Goal: Information Seeking & Learning: Find contact information

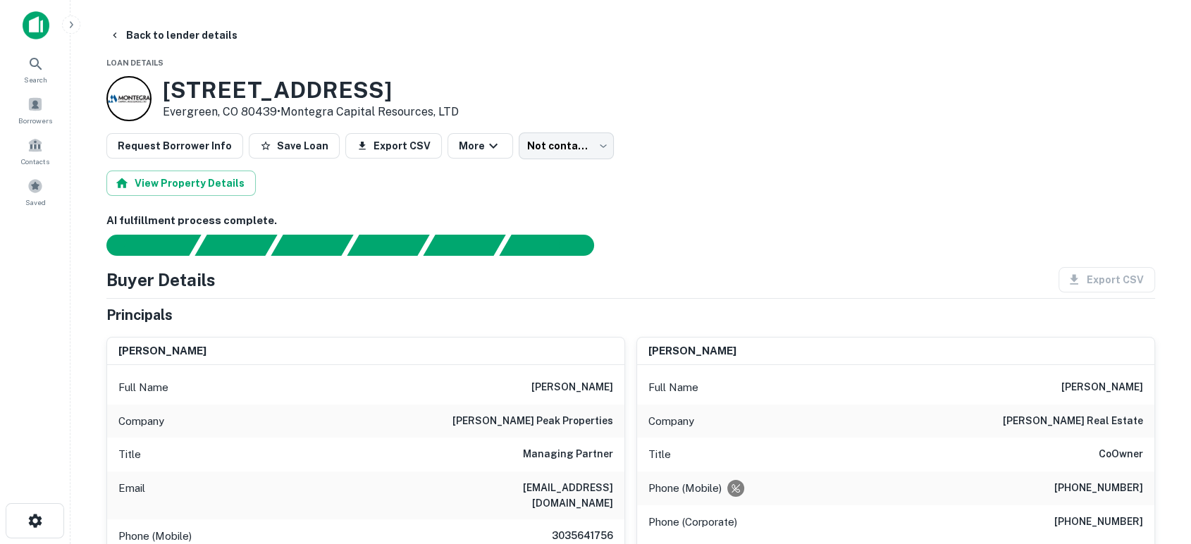
click at [32, 23] on img at bounding box center [36, 25] width 27 height 28
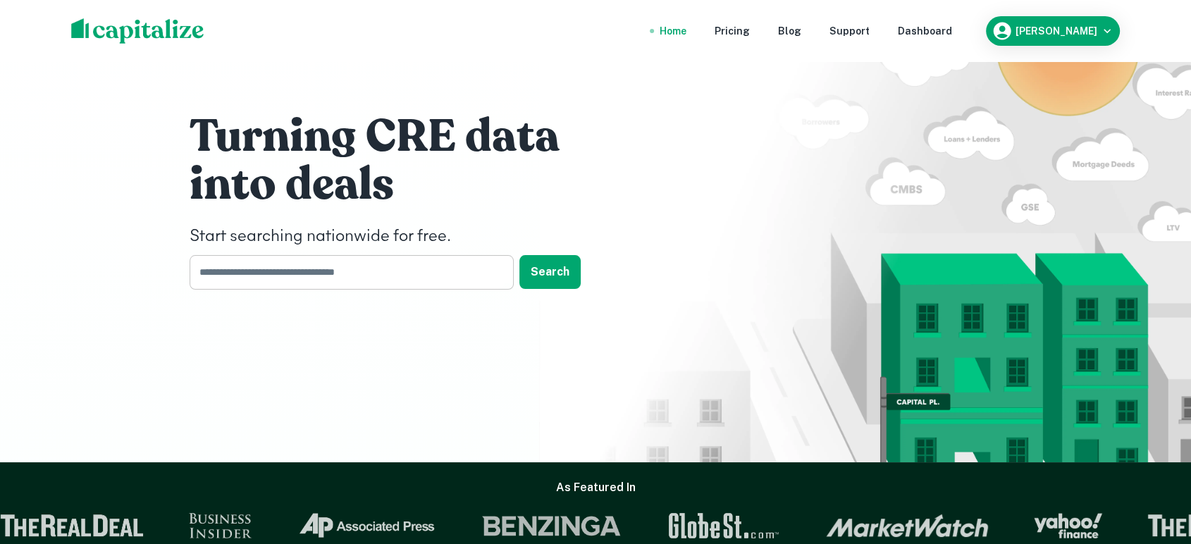
click at [288, 275] on input "text" at bounding box center [347, 272] width 314 height 35
type input "********"
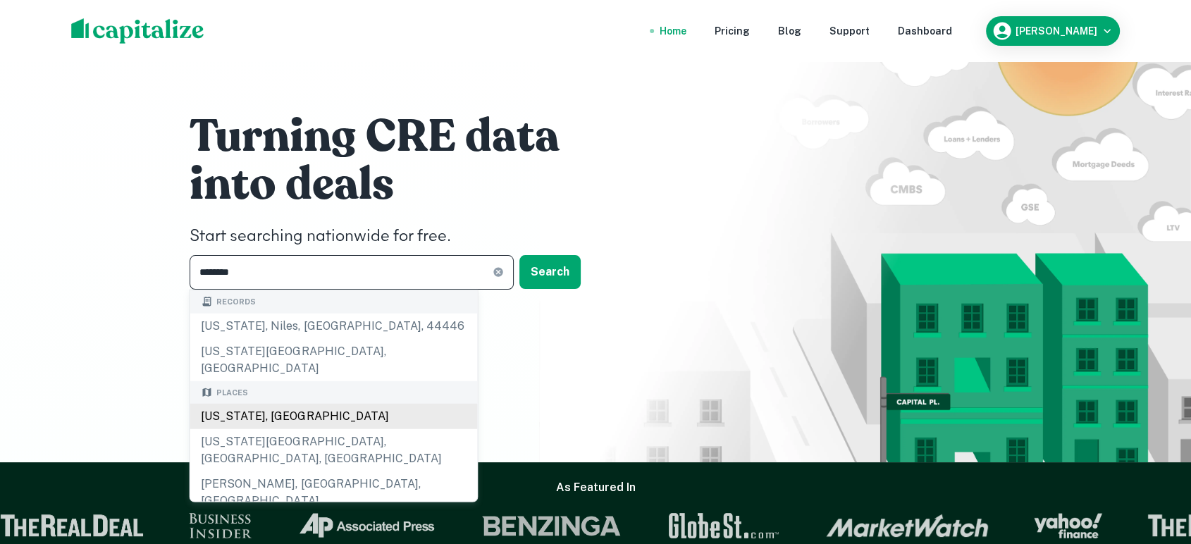
click at [312, 404] on div "Nebraska, USA" at bounding box center [334, 416] width 288 height 25
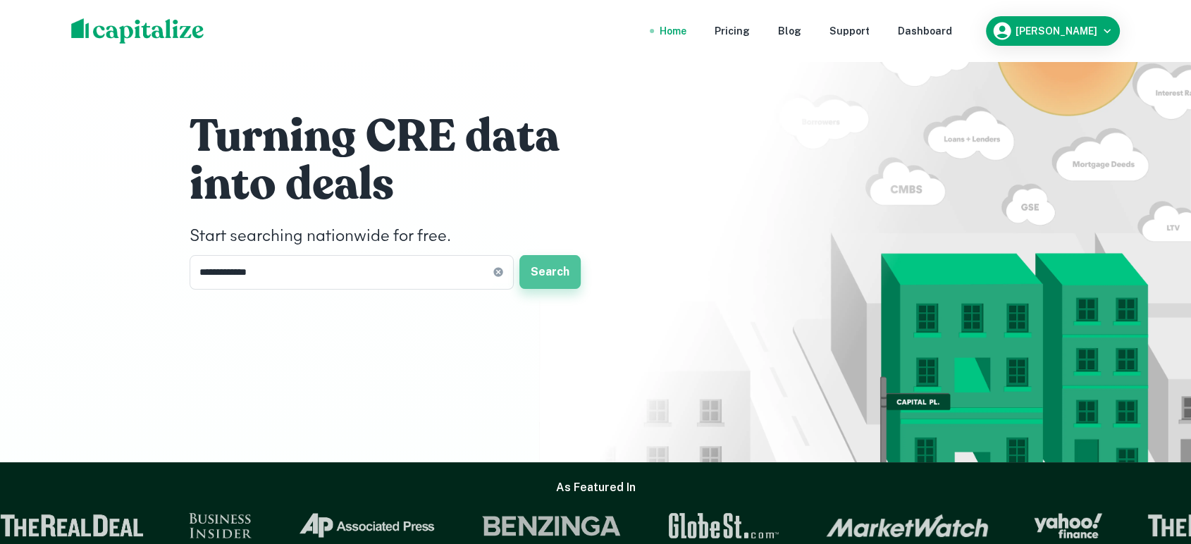
click at [539, 264] on button "Search" at bounding box center [549, 272] width 61 height 34
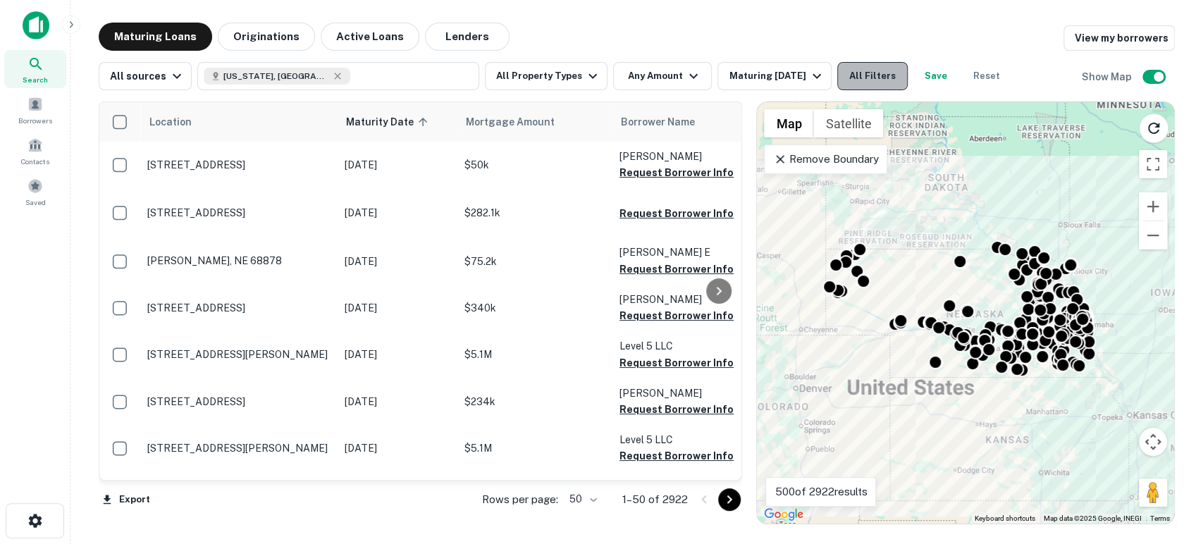
click at [864, 73] on button "All Filters" at bounding box center [872, 76] width 70 height 28
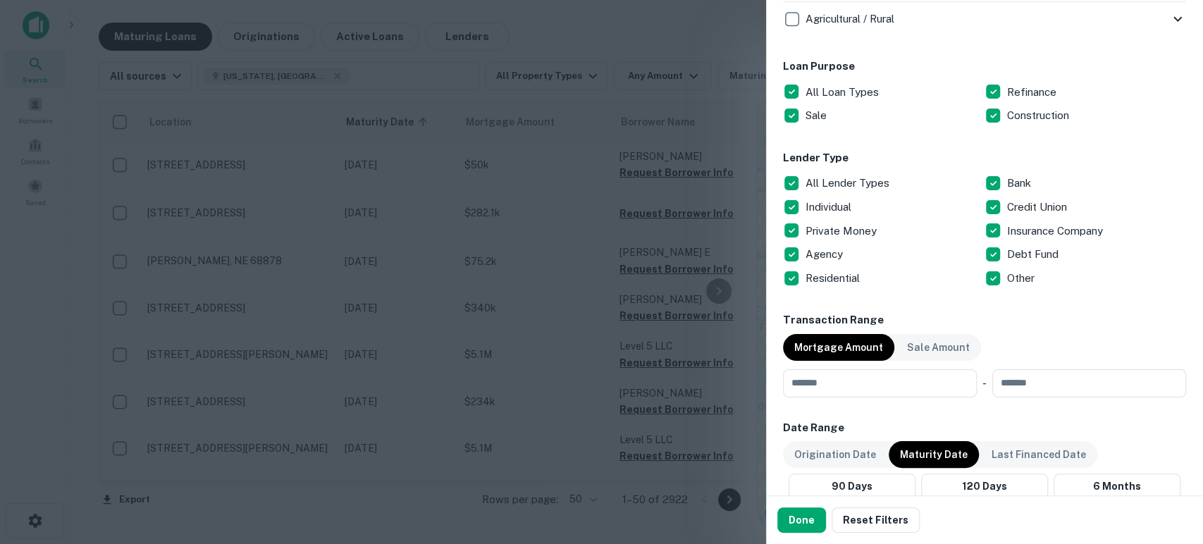
scroll to position [835, 0]
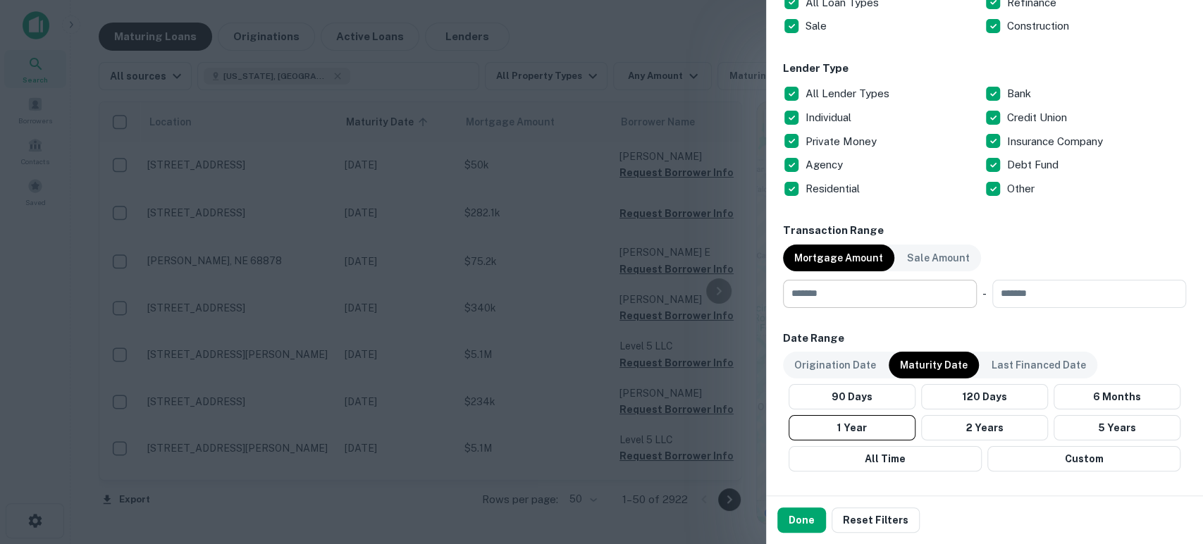
click at [838, 292] on input "number" at bounding box center [875, 294] width 184 height 28
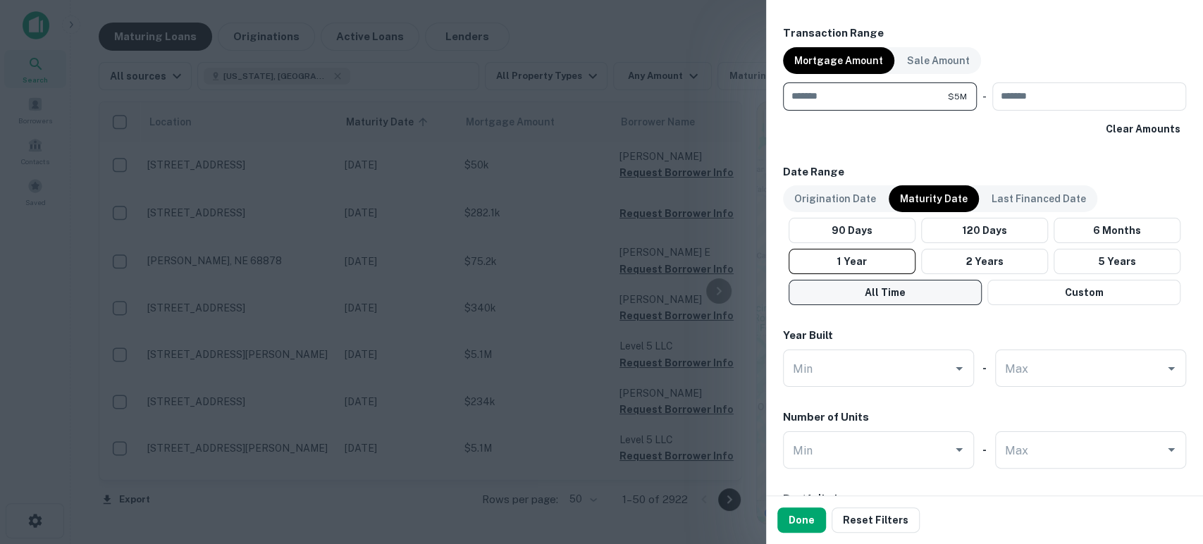
scroll to position [1044, 0]
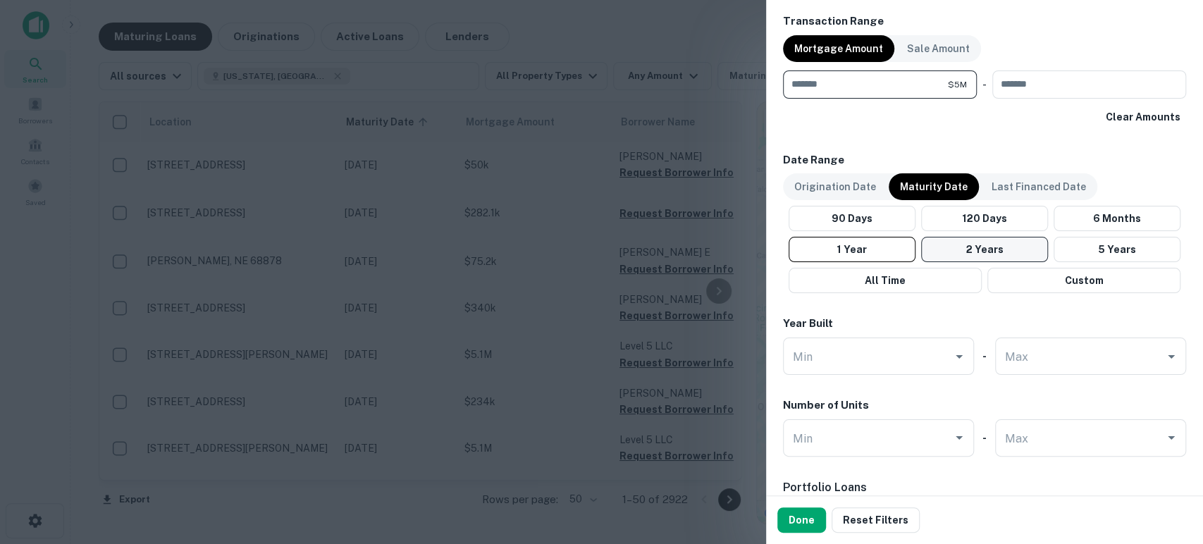
click at [982, 250] on button "2 Years" at bounding box center [984, 249] width 127 height 25
drag, startPoint x: 862, startPoint y: 83, endPoint x: 687, endPoint y: 63, distance: 176.0
click at [694, 68] on div "Customize data sources and filters All Sources CMBS GSE Locations Nebraska, USA…" at bounding box center [601, 272] width 1203 height 544
type input "********"
click at [811, 515] on button "Done" at bounding box center [801, 519] width 49 height 25
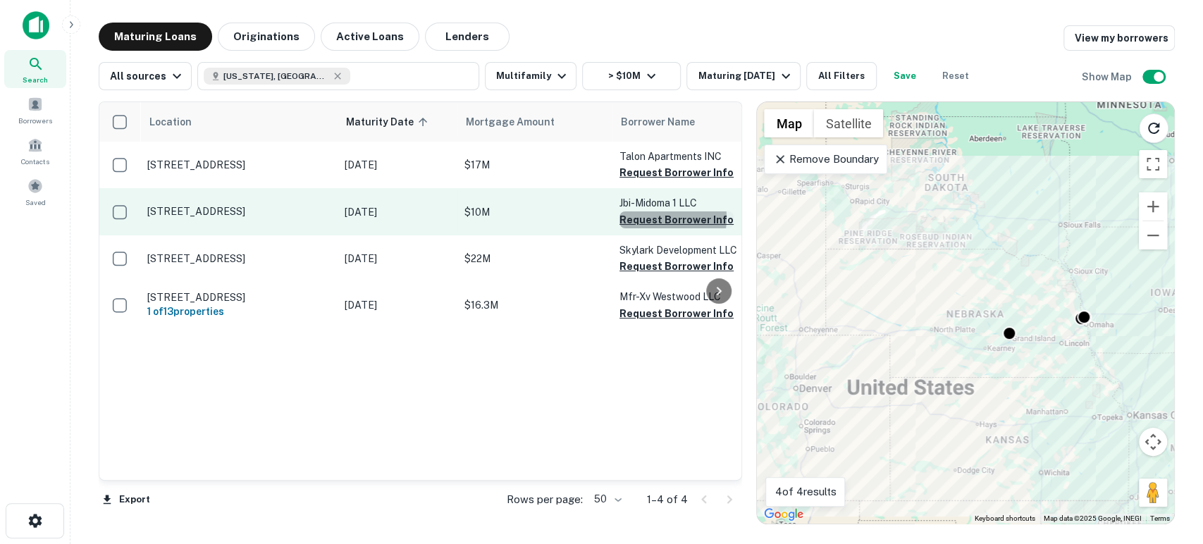
click at [654, 217] on button "Request Borrower Info" at bounding box center [677, 219] width 114 height 17
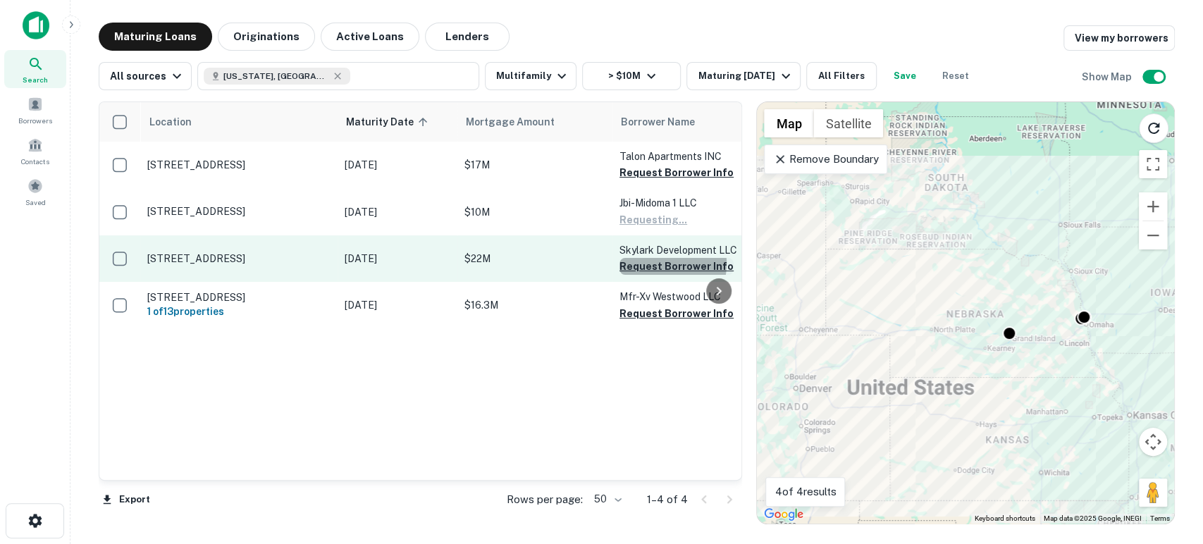
click at [652, 263] on button "Request Borrower Info" at bounding box center [677, 266] width 114 height 17
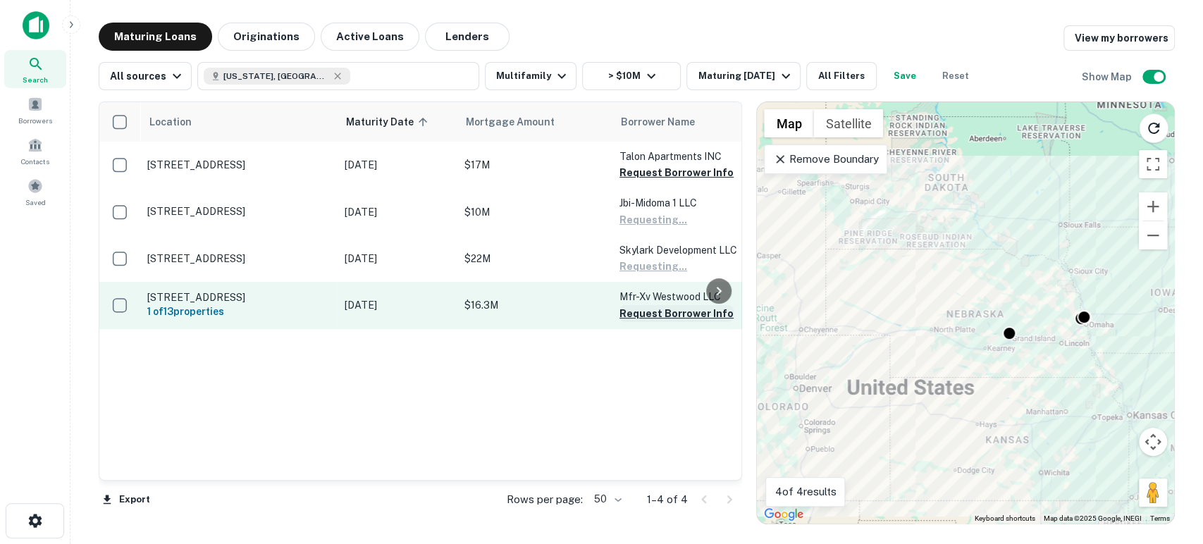
click at [644, 312] on button "Request Borrower Info" at bounding box center [677, 313] width 114 height 17
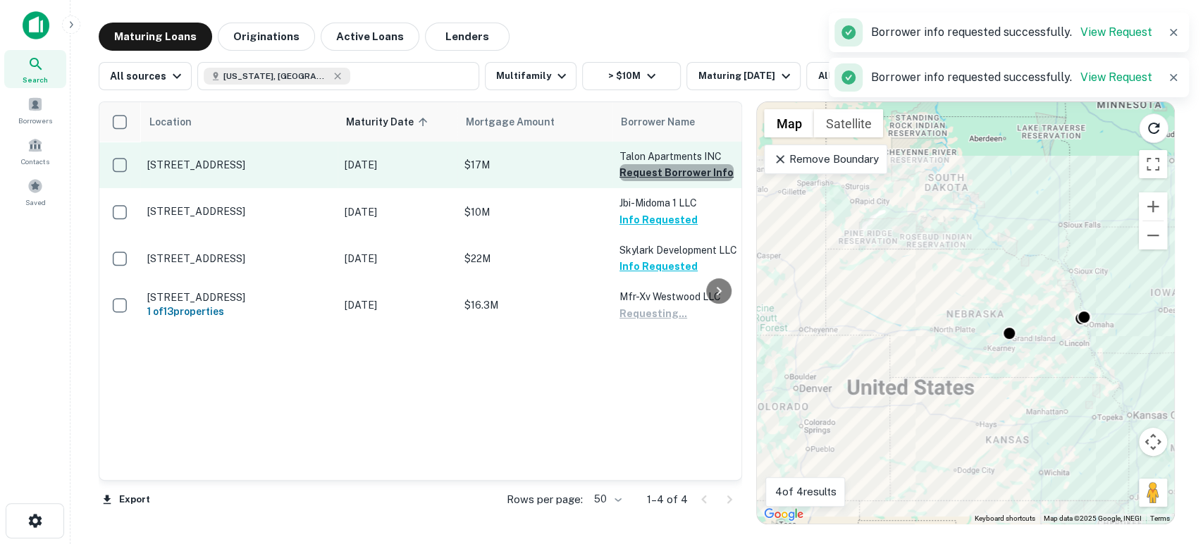
click at [680, 170] on button "Request Borrower Info" at bounding box center [677, 172] width 114 height 17
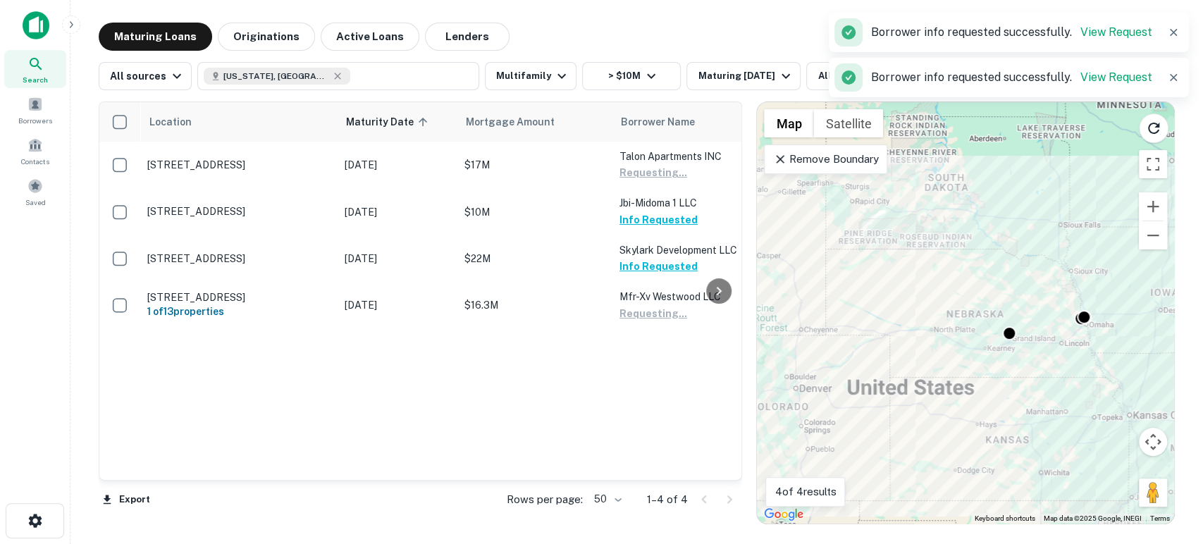
click at [729, 12] on main "Maturing Loans Originations Active Loans Lenders View my borrowers All sources …" at bounding box center [636, 272] width 1133 height 544
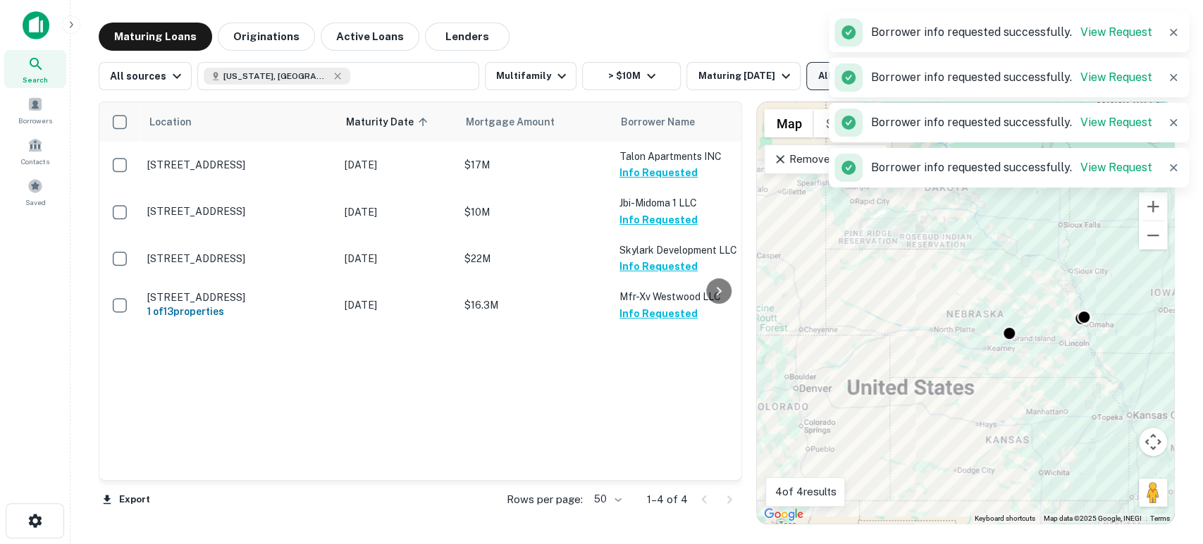
click at [823, 76] on button "All Filters" at bounding box center [841, 76] width 70 height 28
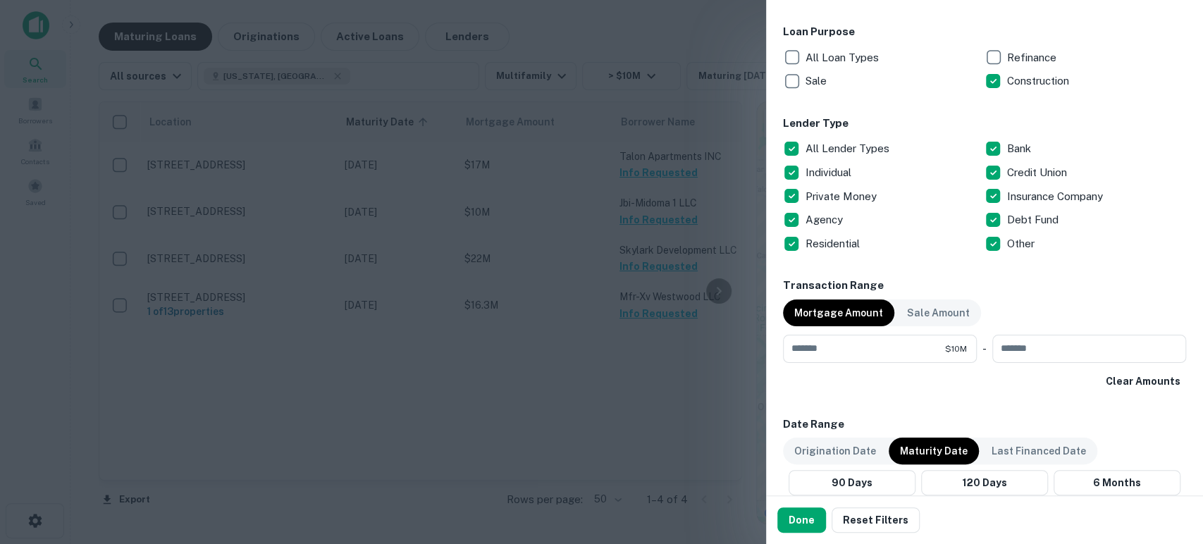
scroll to position [940, 0]
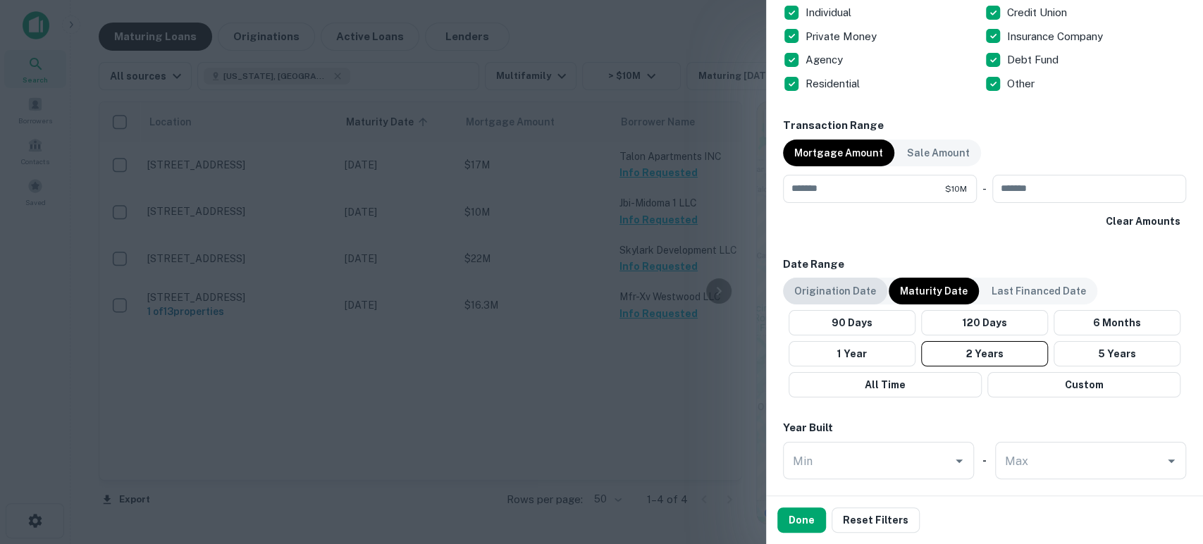
click at [868, 286] on p "Origination Date" at bounding box center [835, 291] width 82 height 16
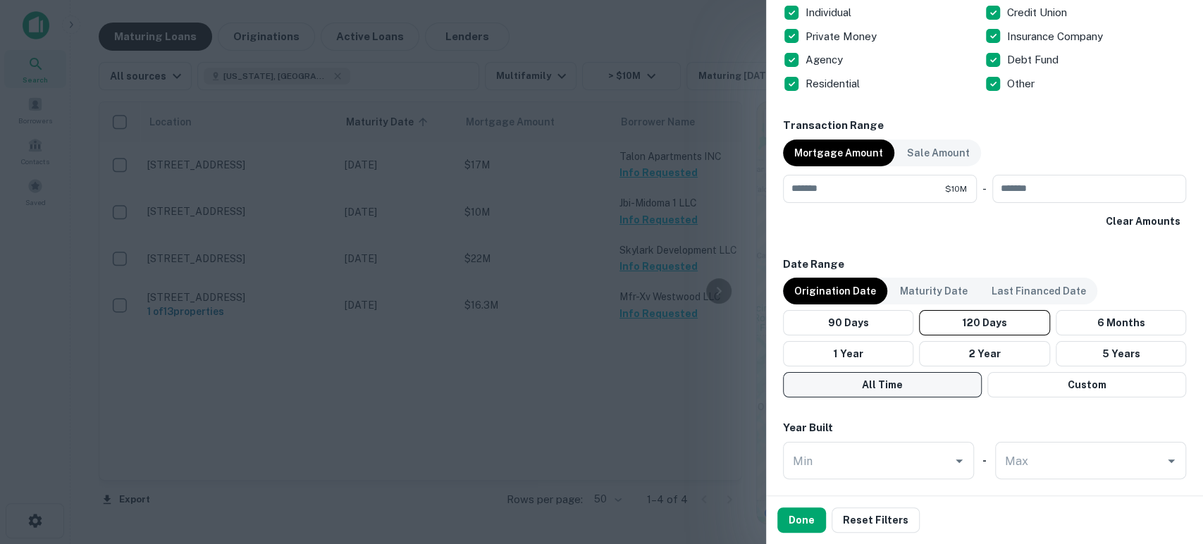
click at [1061, 383] on button "Custom" at bounding box center [1086, 384] width 199 height 25
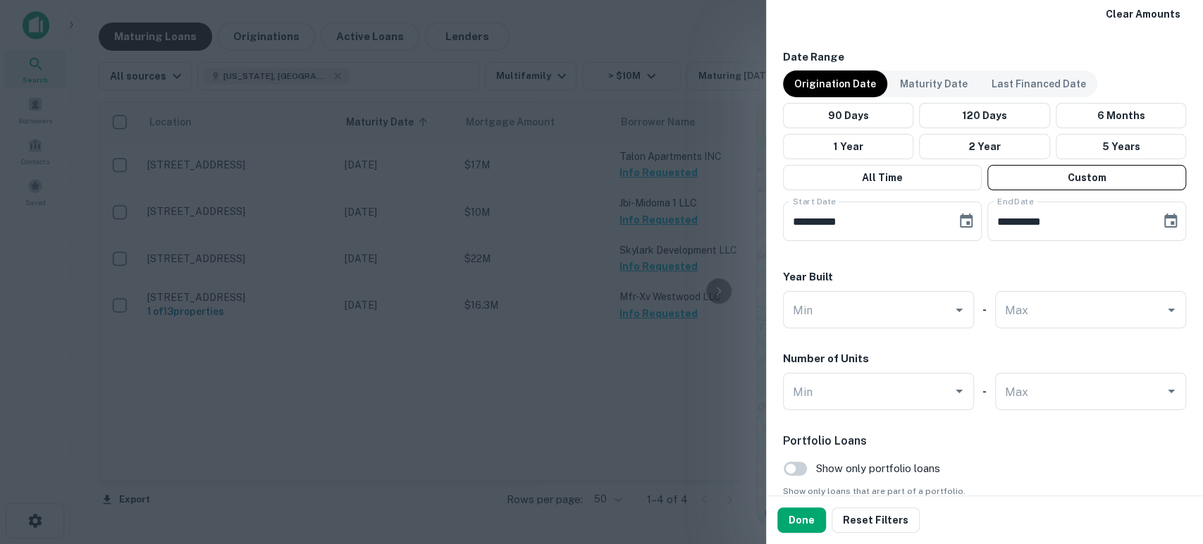
scroll to position [1148, 0]
click at [960, 221] on icon "Choose date, selected date is Jun 10, 2025" at bounding box center [966, 219] width 13 height 14
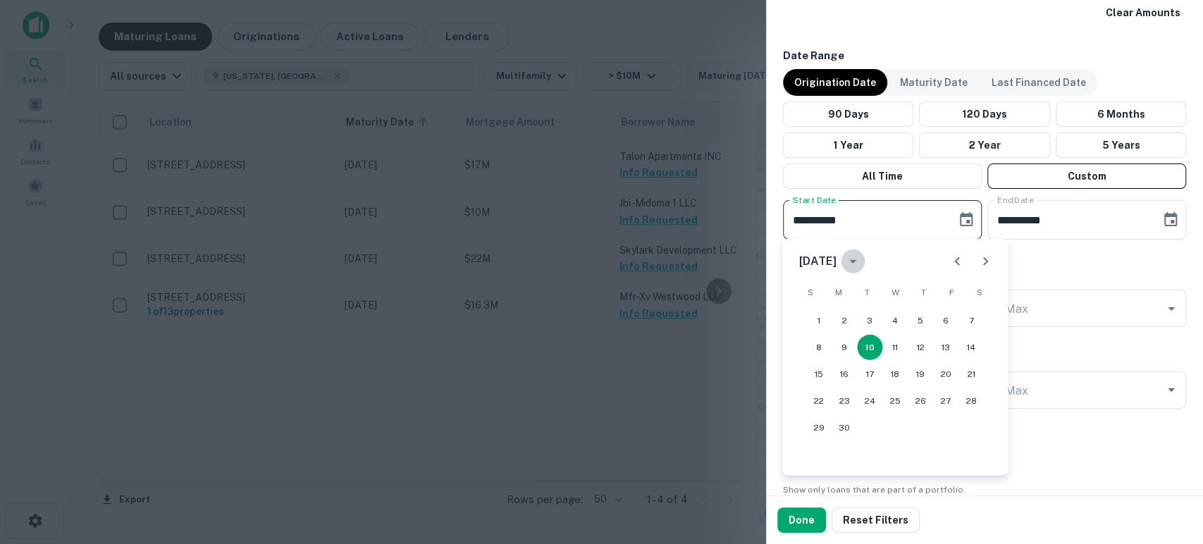
click at [861, 262] on icon "calendar view is open, switch to year view" at bounding box center [852, 261] width 17 height 17
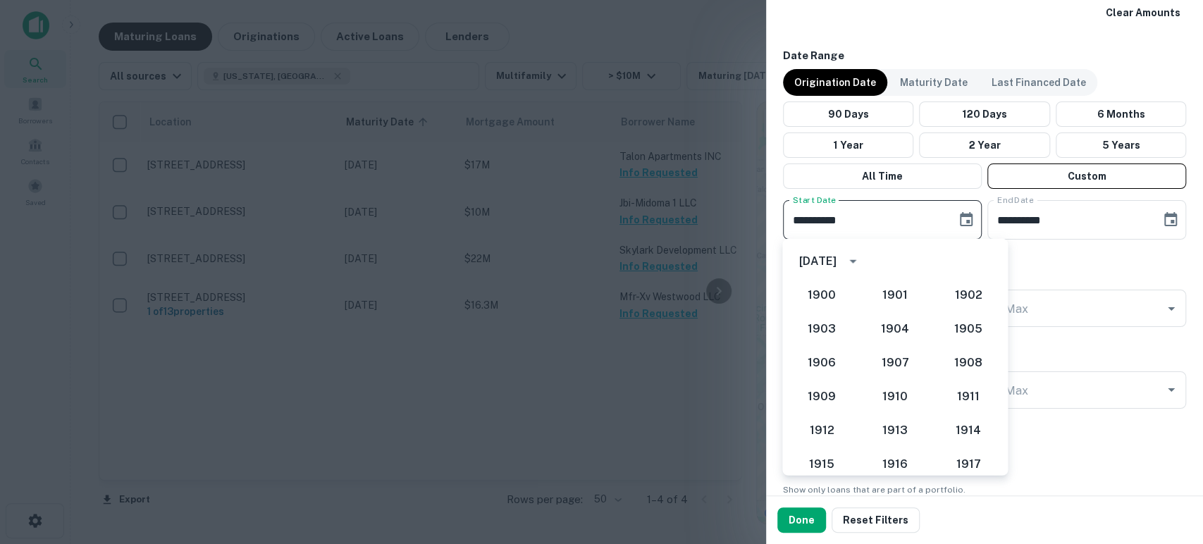
scroll to position [1224, 0]
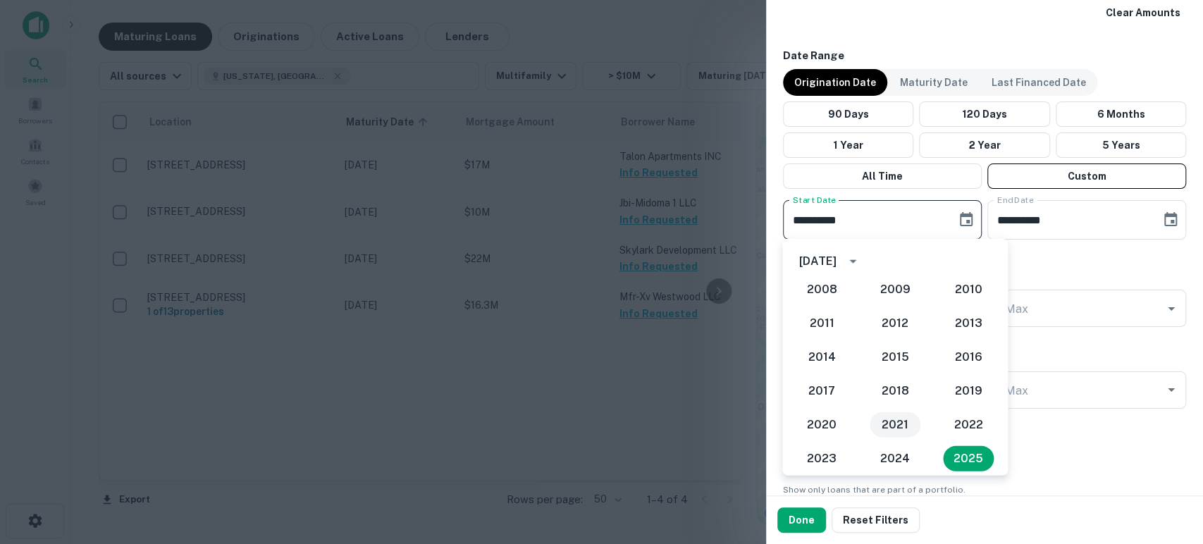
click at [885, 431] on button "2021" at bounding box center [895, 424] width 51 height 25
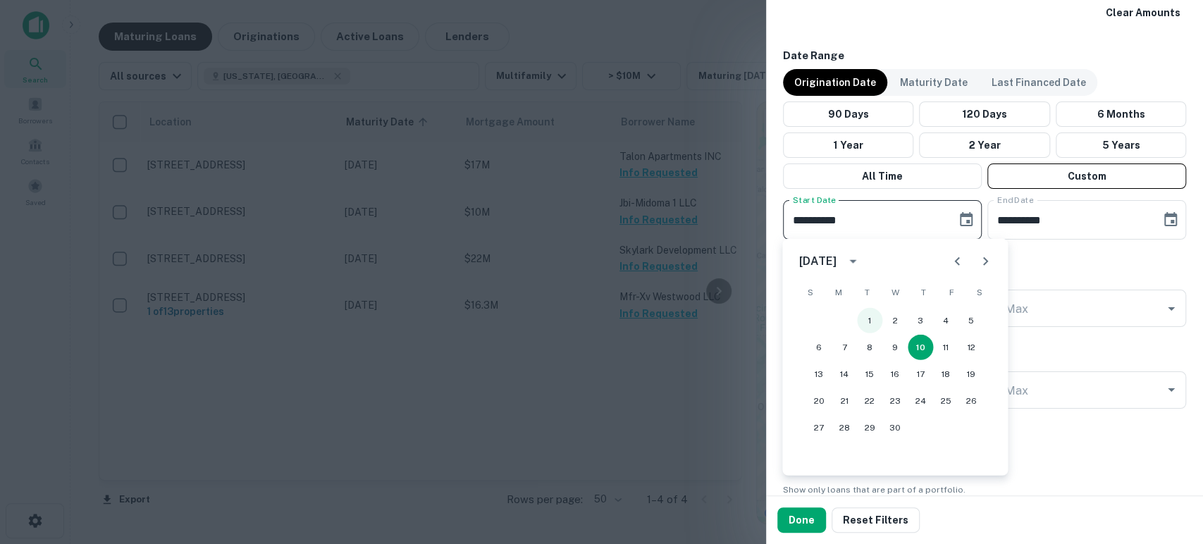
click at [872, 322] on button "1" at bounding box center [869, 320] width 25 height 25
type input "**********"
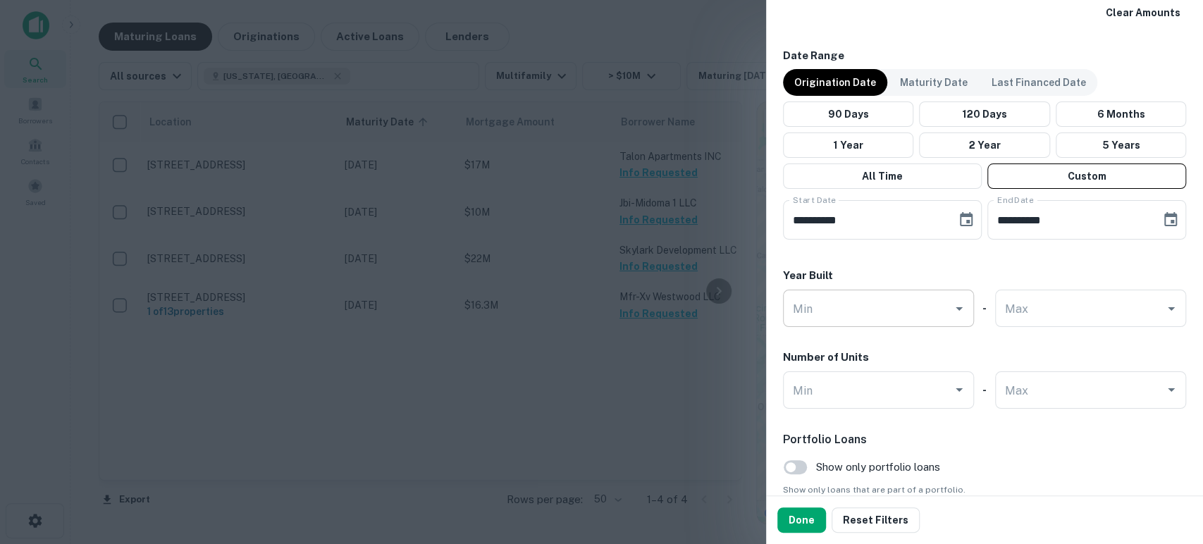
click at [858, 303] on input "Min" at bounding box center [867, 308] width 157 height 25
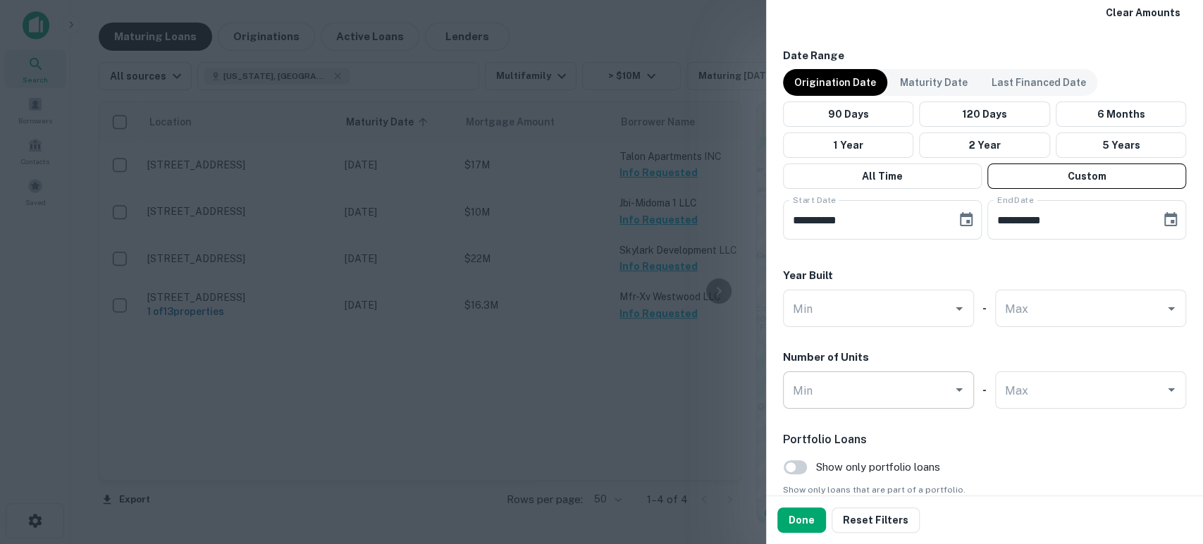
click at [899, 391] on input "Min" at bounding box center [867, 390] width 157 height 25
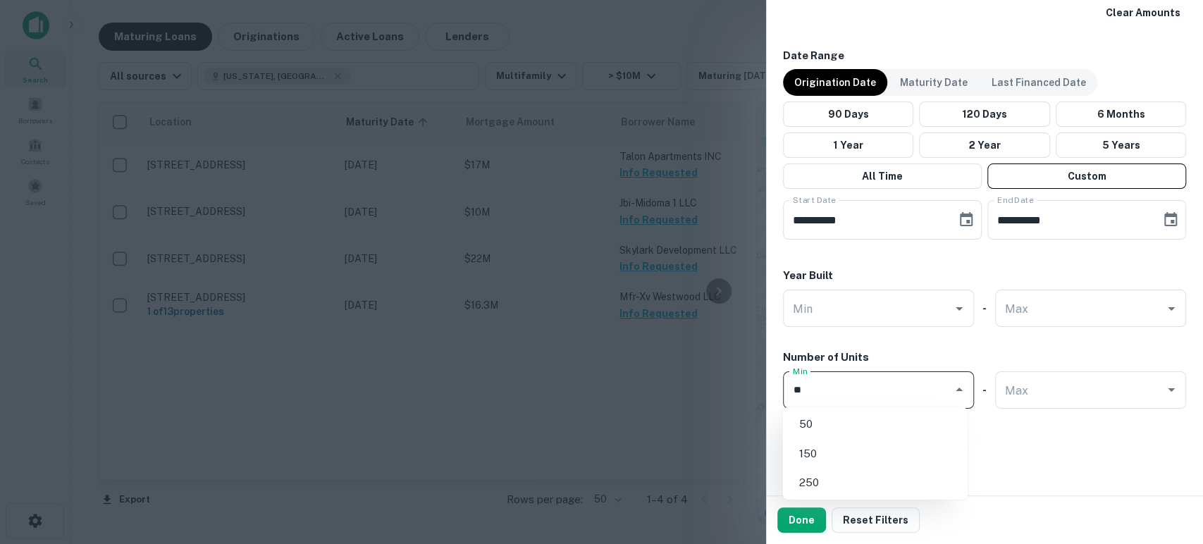
click at [881, 431] on li "50" at bounding box center [875, 424] width 174 height 25
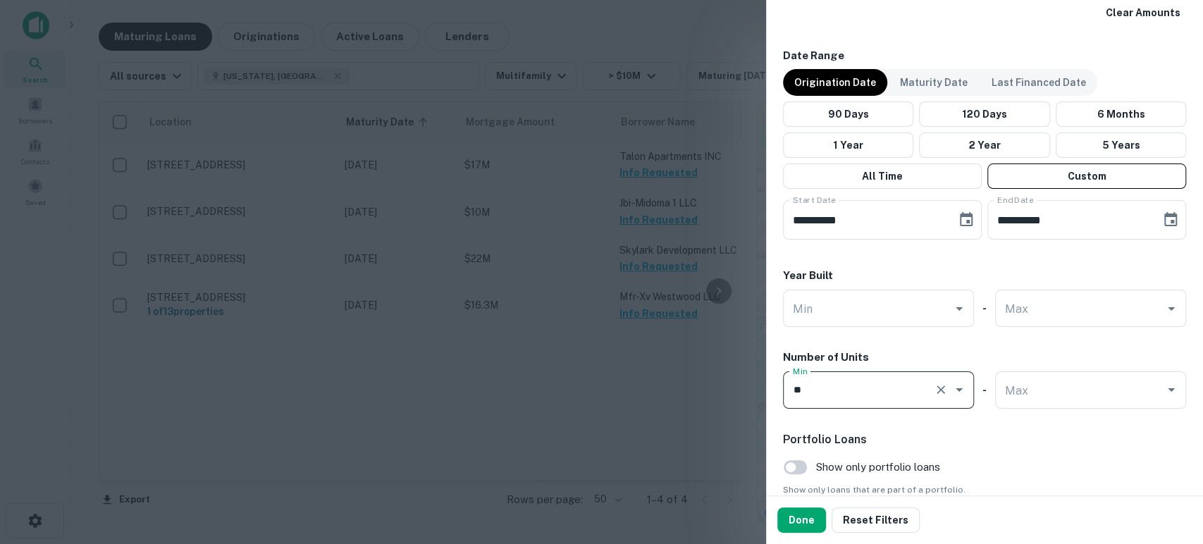
type input "**"
click at [1026, 452] on div "Portfolio Loans Show only portfolio loans Show only loans that are part of a po…" at bounding box center [984, 487] width 403 height 113
click at [792, 523] on button "Done" at bounding box center [801, 519] width 49 height 25
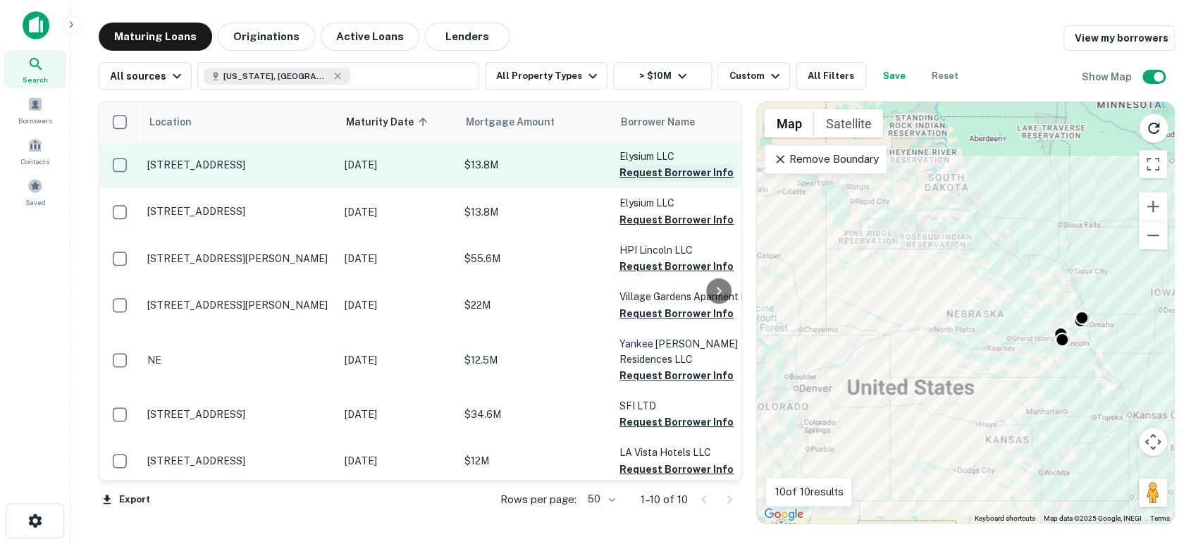
click at [654, 174] on button "Request Borrower Info" at bounding box center [677, 172] width 114 height 17
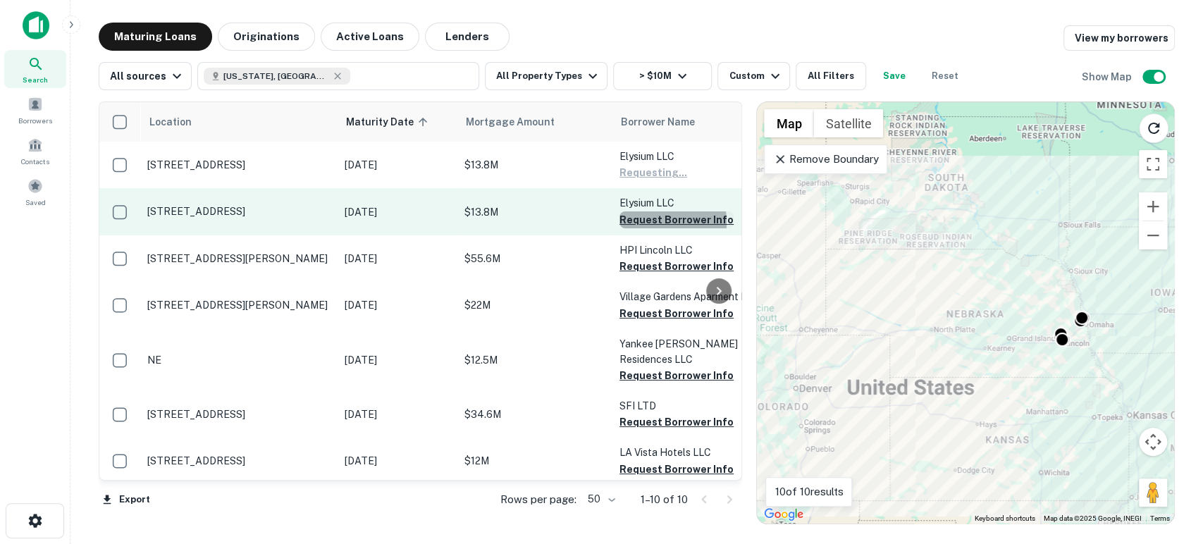
click at [648, 222] on button "Request Borrower Info" at bounding box center [677, 219] width 114 height 17
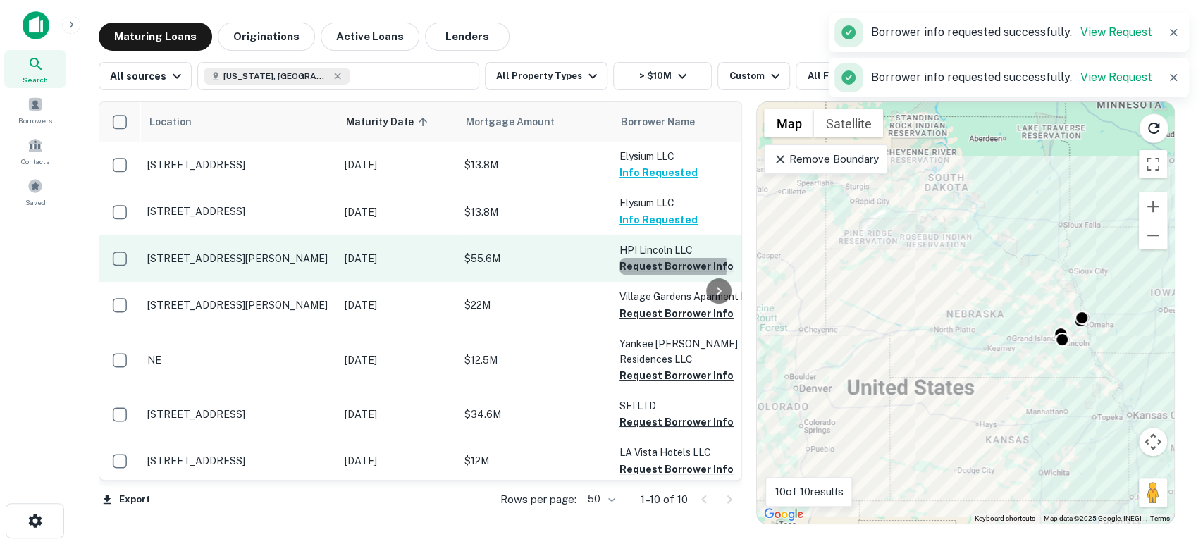
click at [651, 266] on button "Request Borrower Info" at bounding box center [677, 266] width 114 height 17
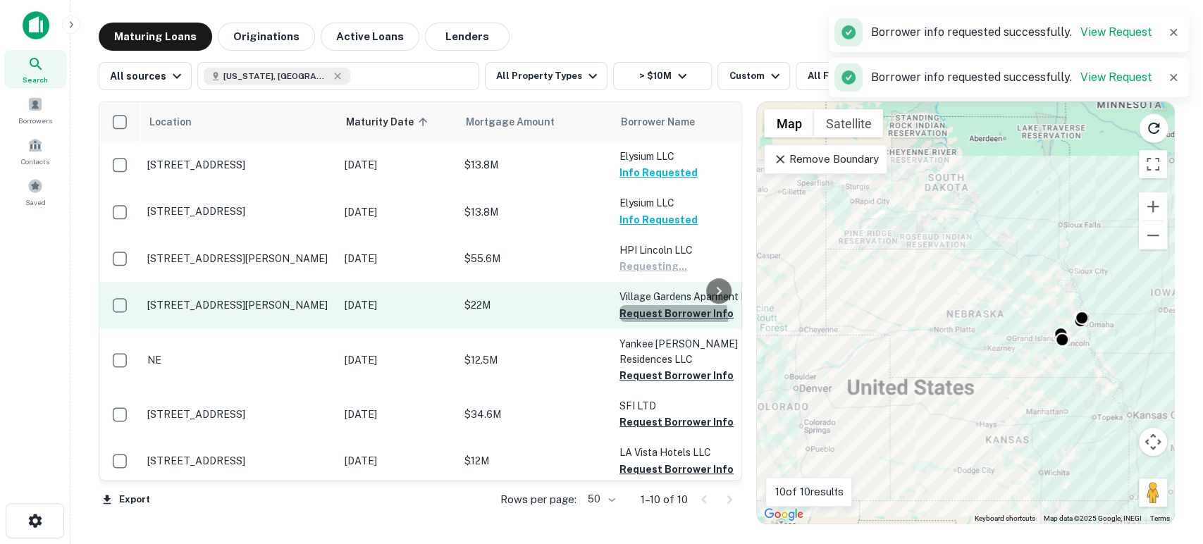
click at [665, 322] on button "Request Borrower Info" at bounding box center [677, 313] width 114 height 17
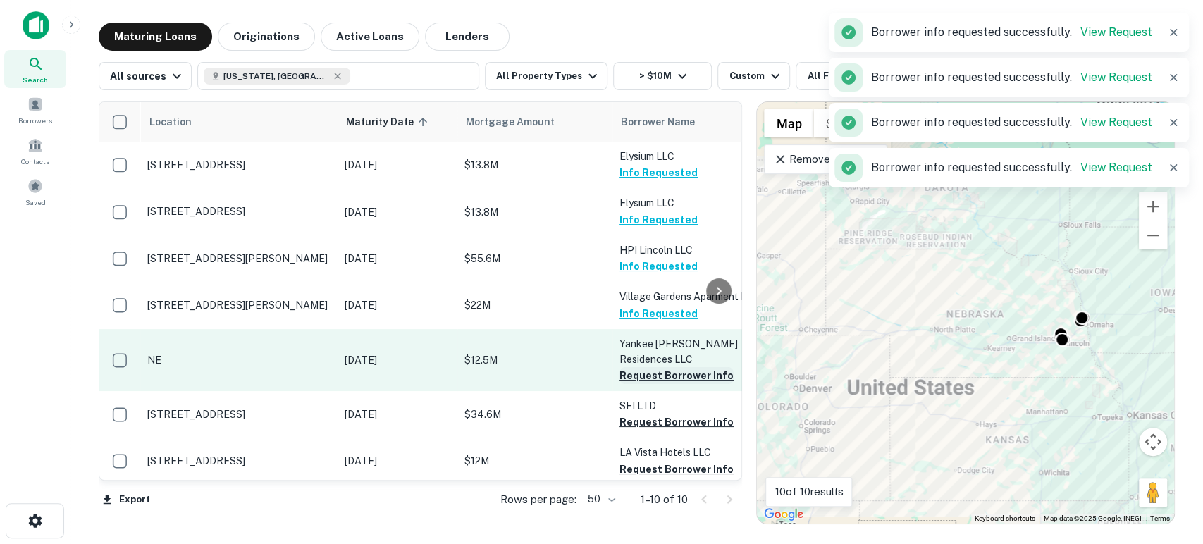
click at [653, 384] on button "Request Borrower Info" at bounding box center [677, 375] width 114 height 17
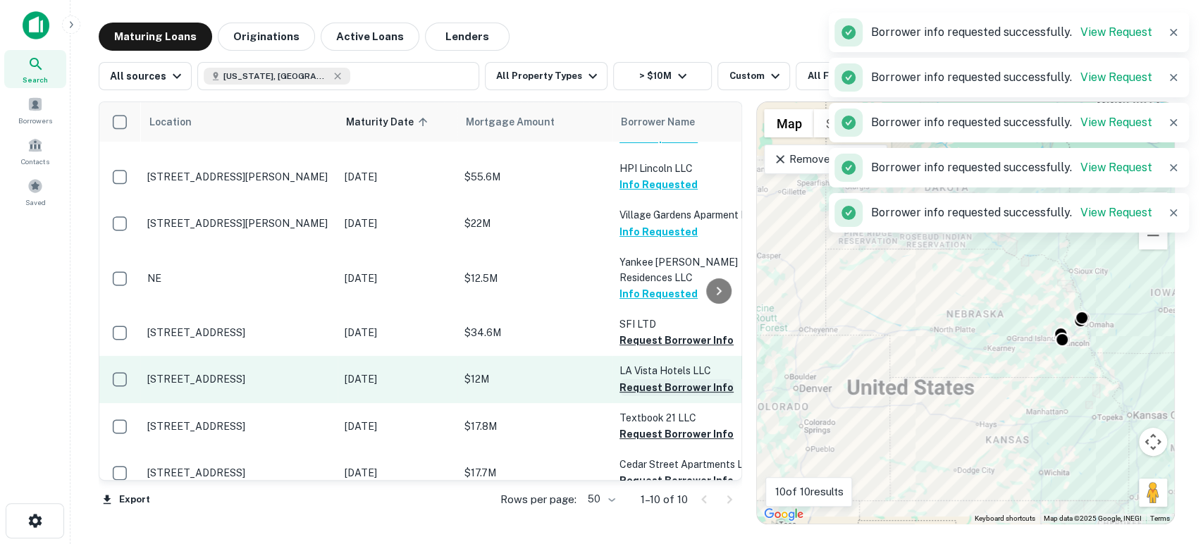
scroll to position [104, 0]
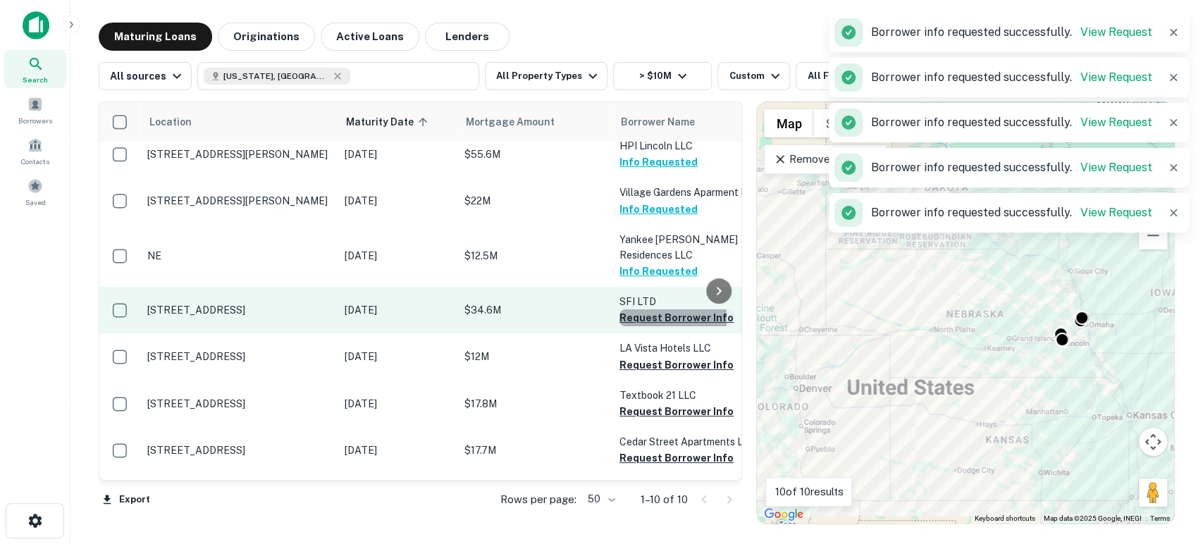
click at [652, 326] on button "Request Borrower Info" at bounding box center [677, 317] width 114 height 17
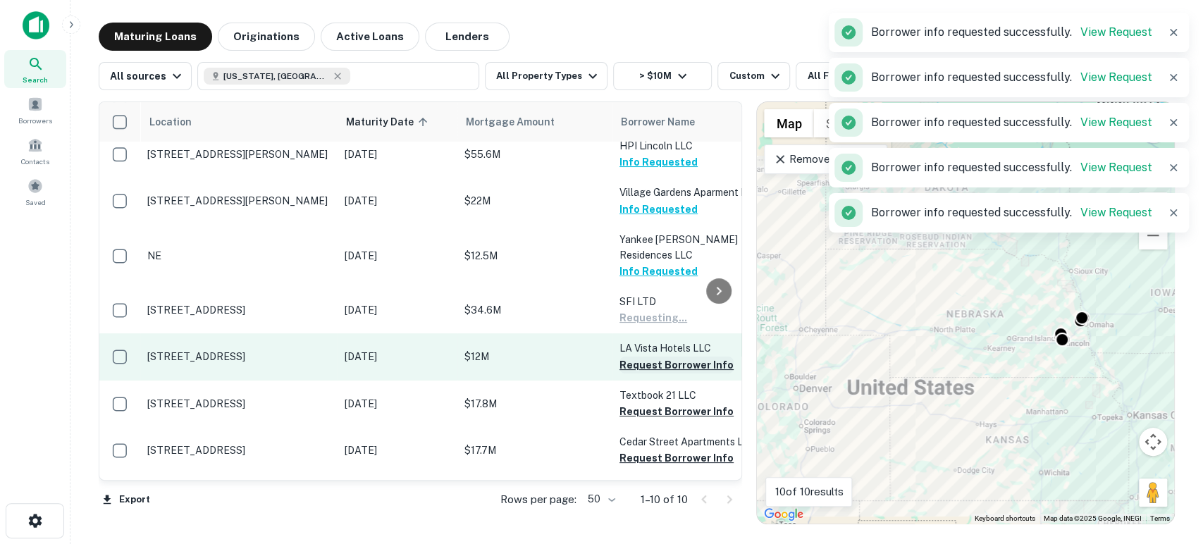
click at [656, 374] on button "Request Borrower Info" at bounding box center [677, 365] width 114 height 17
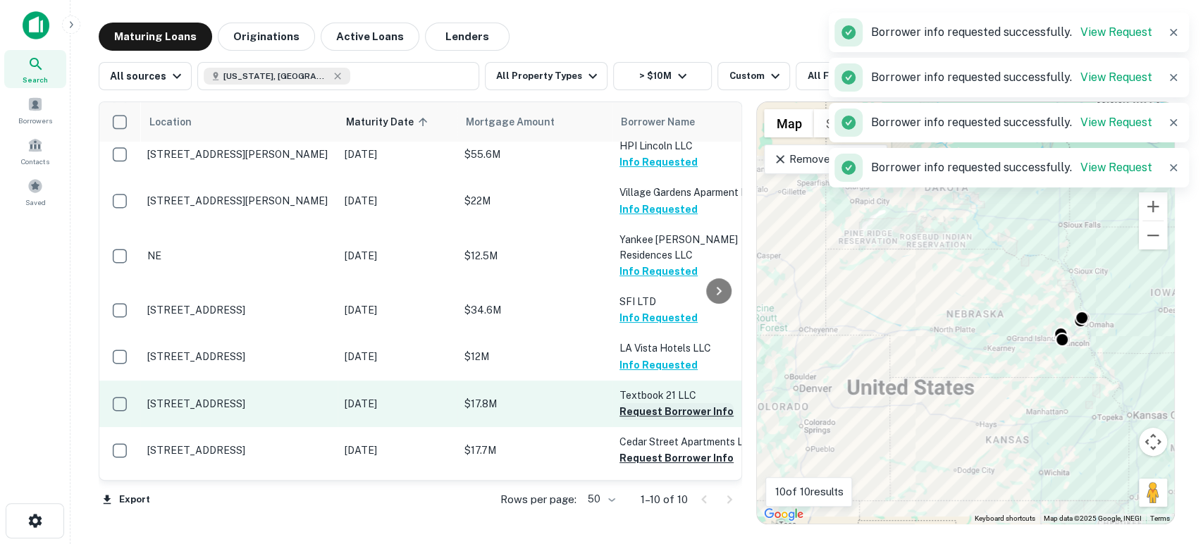
click at [657, 420] on button "Request Borrower Info" at bounding box center [677, 411] width 114 height 17
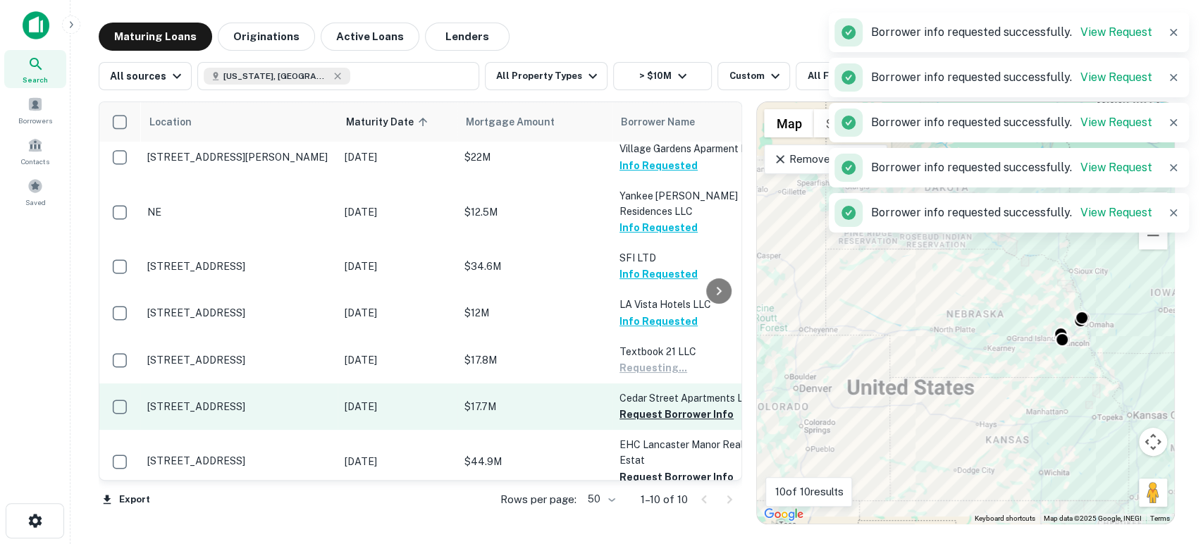
scroll to position [185, 0]
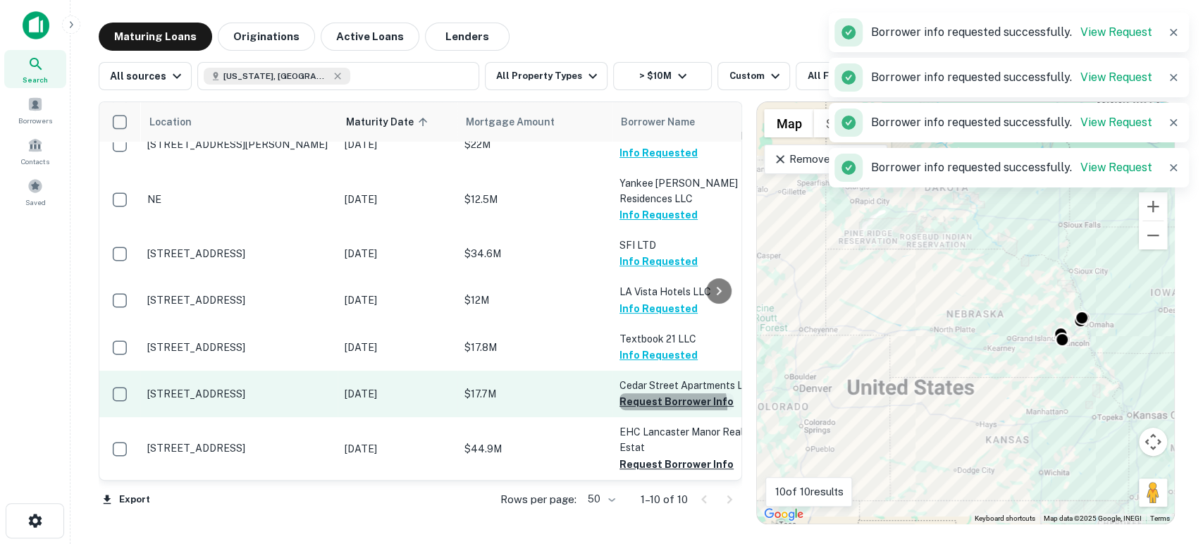
click at [667, 396] on button "Request Borrower Info" at bounding box center [677, 401] width 114 height 17
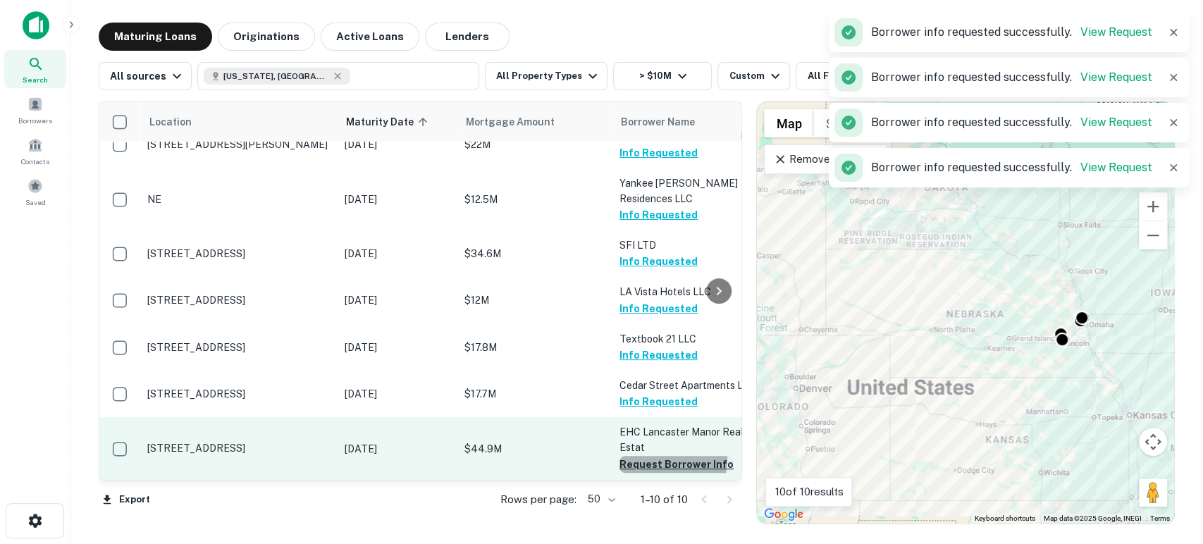
click at [663, 456] on button "Request Borrower Info" at bounding box center [677, 464] width 114 height 17
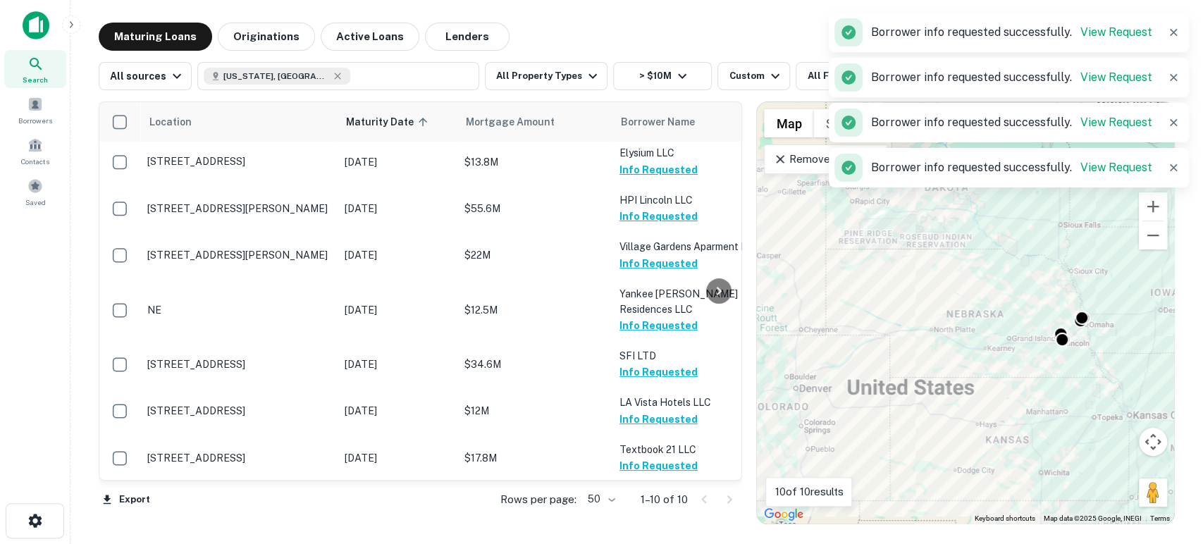
scroll to position [0, 0]
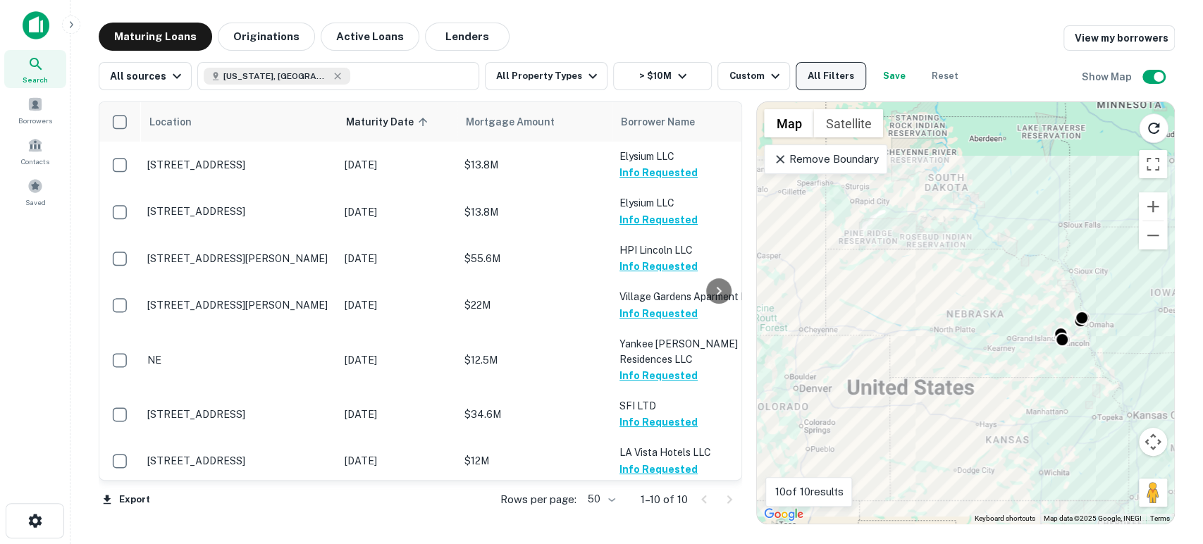
click at [813, 78] on button "All Filters" at bounding box center [831, 76] width 70 height 28
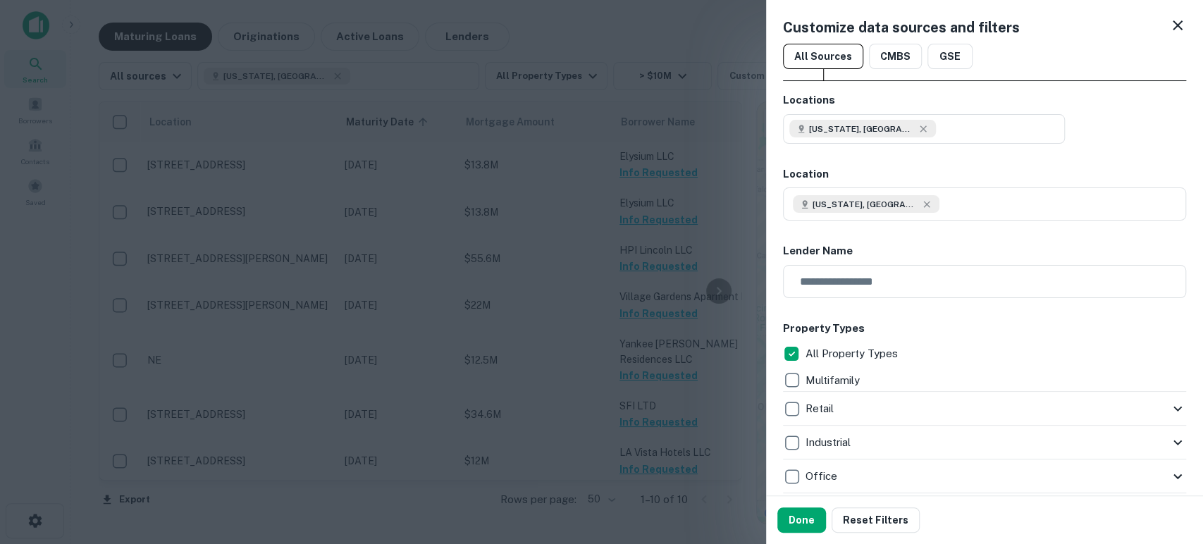
click at [592, 42] on div at bounding box center [601, 272] width 1203 height 544
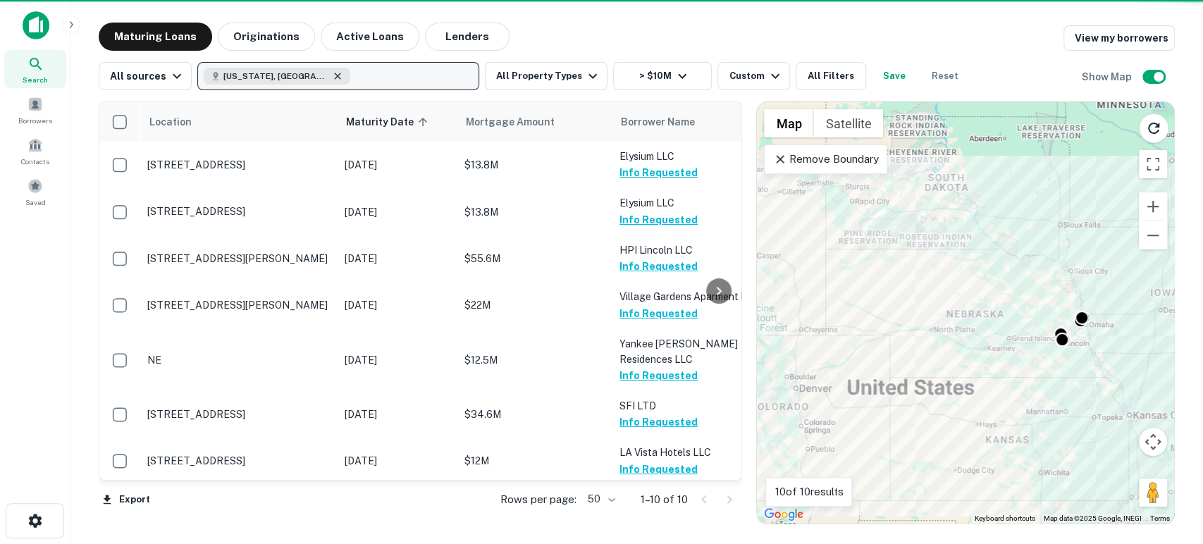
click at [332, 80] on icon "button" at bounding box center [337, 75] width 11 height 11
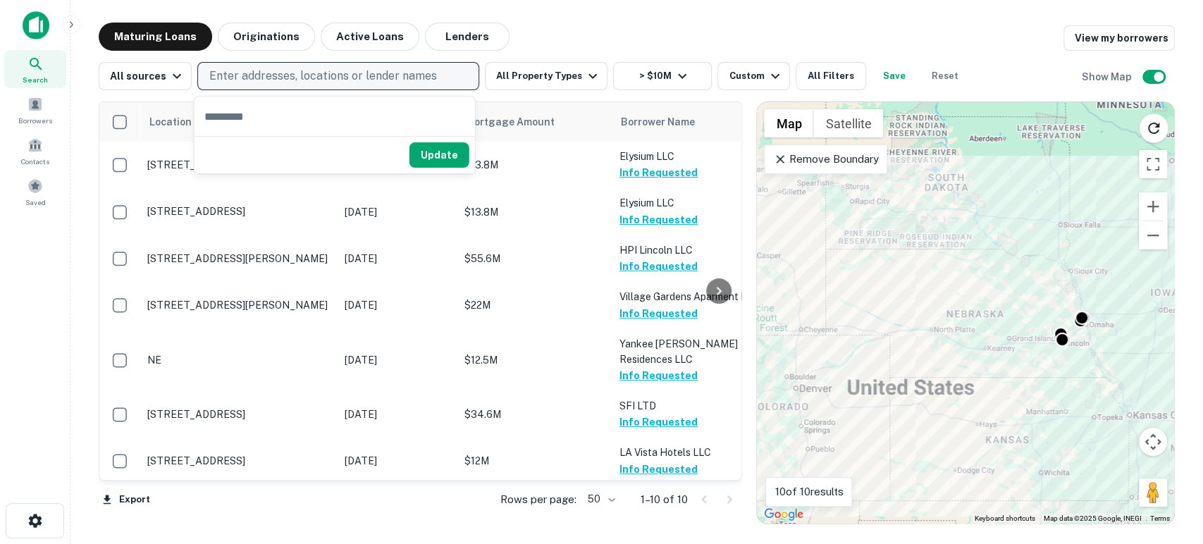
click at [289, 78] on p "Enter addresses, locations or lender names" at bounding box center [323, 76] width 228 height 17
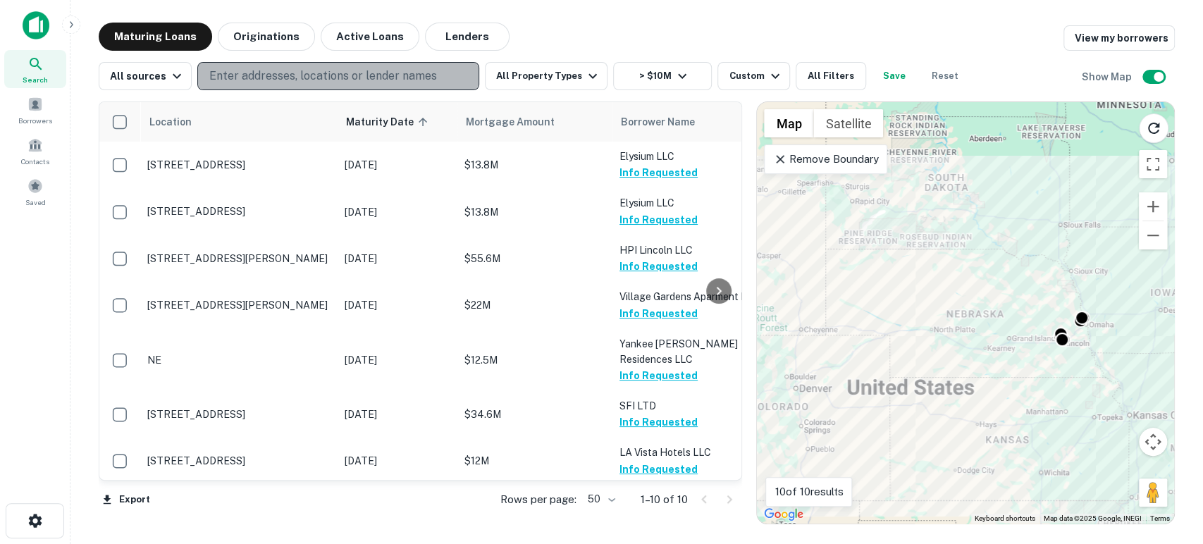
click at [316, 78] on p "Enter addresses, locations or lender names" at bounding box center [323, 76] width 228 height 17
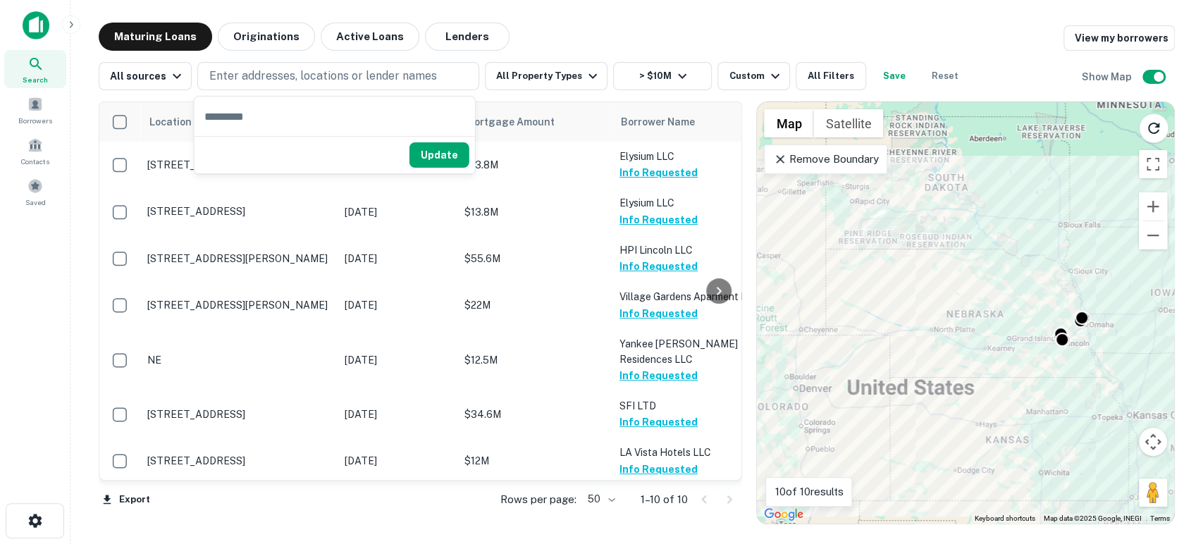
drag, startPoint x: 33, startPoint y: 68, endPoint x: 227, endPoint y: 7, distance: 203.3
click at [33, 68] on icon at bounding box center [35, 64] width 17 height 17
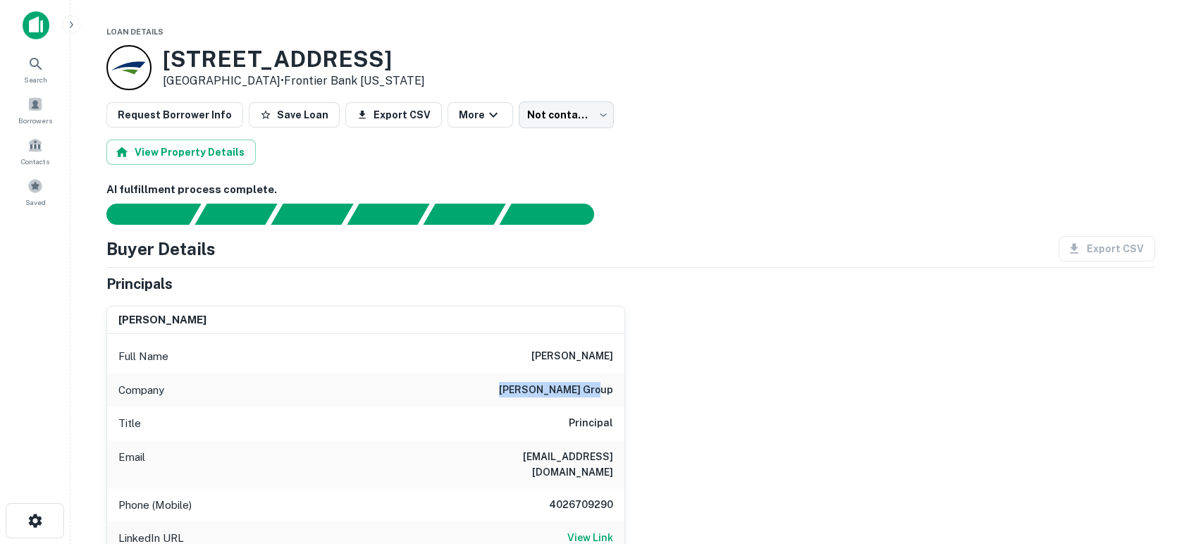
drag, startPoint x: 517, startPoint y: 389, endPoint x: 641, endPoint y: 395, distance: 124.9
click at [641, 395] on div "[PERSON_NAME] Full Name [PERSON_NAME] Company [PERSON_NAME] group Title Princip…" at bounding box center [625, 464] width 1060 height 338
copy h6 "[PERSON_NAME] group"
click at [806, 466] on div "[PERSON_NAME] Full Name [PERSON_NAME] Company [PERSON_NAME] group Title Princip…" at bounding box center [625, 464] width 1060 height 338
click at [750, 464] on div "jerry banks Full Name jerry banks Company jerry banks group Title Principal Ema…" at bounding box center [625, 464] width 1060 height 338
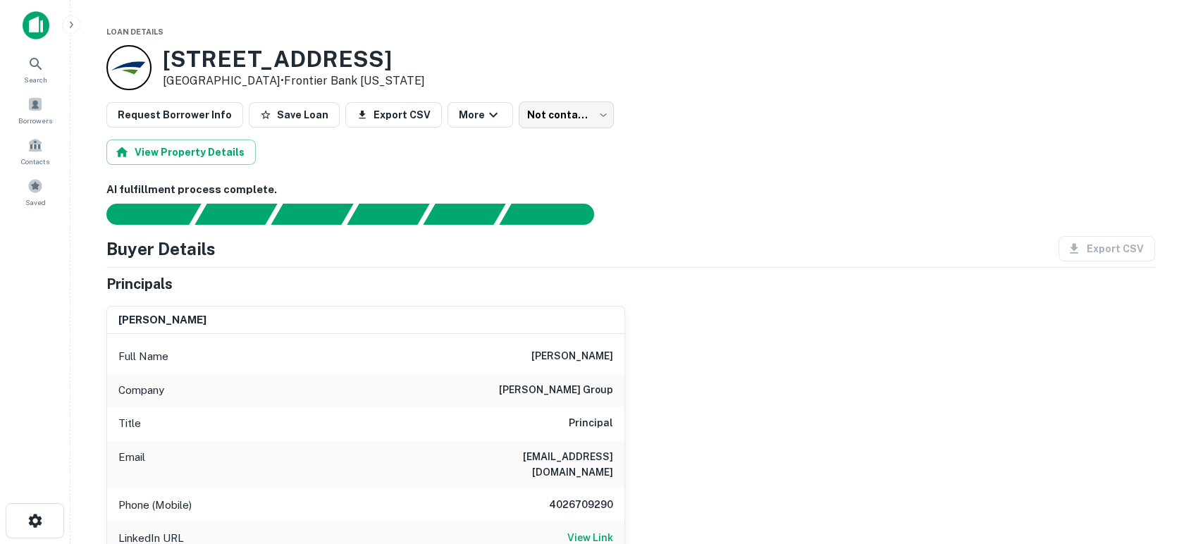
click at [742, 455] on div "jerry banks Full Name jerry banks Company jerry banks group Title Principal Ema…" at bounding box center [625, 464] width 1060 height 338
drag, startPoint x: 592, startPoint y: 455, endPoint x: 617, endPoint y: 458, distance: 24.9
click at [620, 457] on div "Email jbanks@dilweg.com" at bounding box center [365, 465] width 517 height 48
copy h6 "jbanks@dilweg.com"
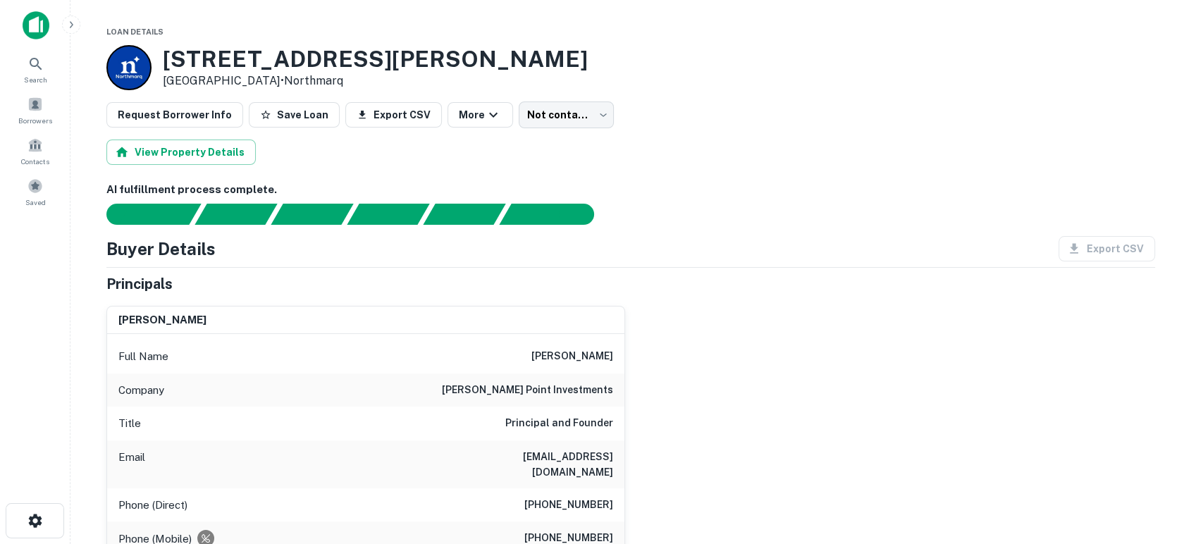
click at [863, 448] on div "matthew a. sharp Full Name matthew a. sharp Company hamilton point investments …" at bounding box center [625, 515] width 1060 height 440
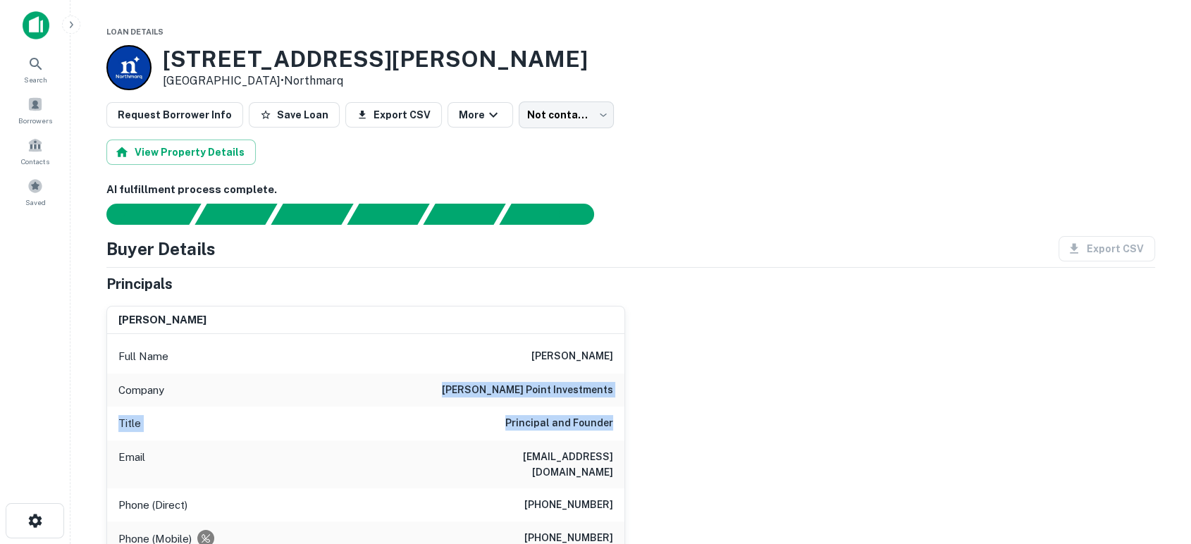
drag, startPoint x: 469, startPoint y: 394, endPoint x: 637, endPoint y: 404, distance: 168.7
click at [659, 407] on div "matthew a. sharp Full Name matthew a. sharp Company hamilton point investments …" at bounding box center [625, 515] width 1060 height 440
drag, startPoint x: 574, startPoint y: 390, endPoint x: 690, endPoint y: 394, distance: 116.4
click at [688, 396] on div "matthew a. sharp Full Name matthew a. sharp Company hamilton point investments …" at bounding box center [625, 515] width 1060 height 440
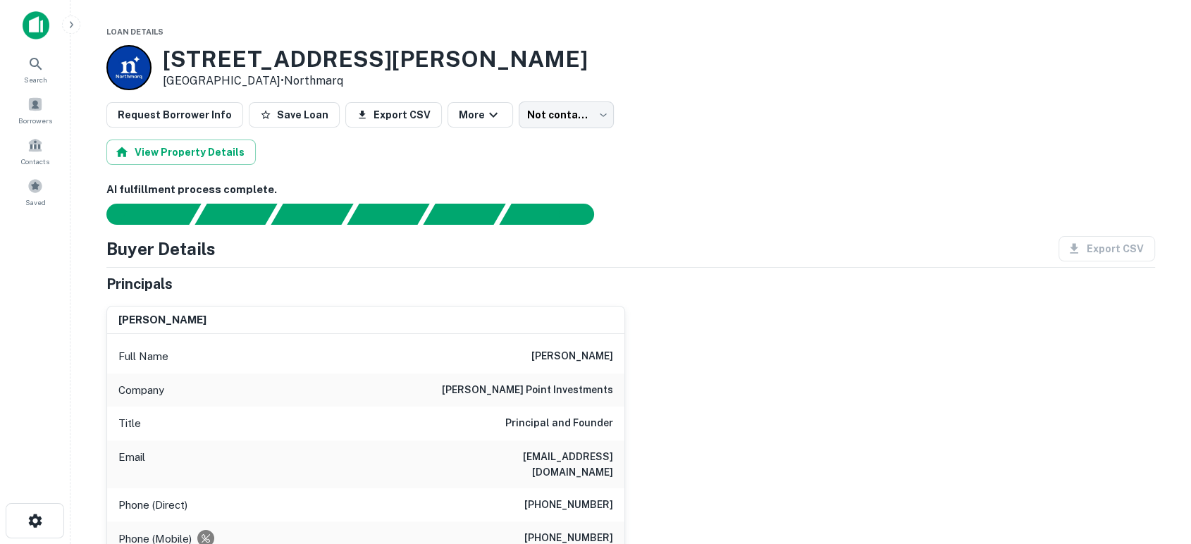
drag, startPoint x: 742, startPoint y: 444, endPoint x: 1161, endPoint y: 188, distance: 490.7
click at [743, 444] on div "matthew a. sharp Full Name matthew a. sharp Company hamilton point investments …" at bounding box center [625, 515] width 1060 height 440
drag, startPoint x: 522, startPoint y: 387, endPoint x: 609, endPoint y: 390, distance: 86.7
click at [609, 390] on div "Company hamilton point investments" at bounding box center [365, 391] width 517 height 34
copy h6 "hamilton point investment"
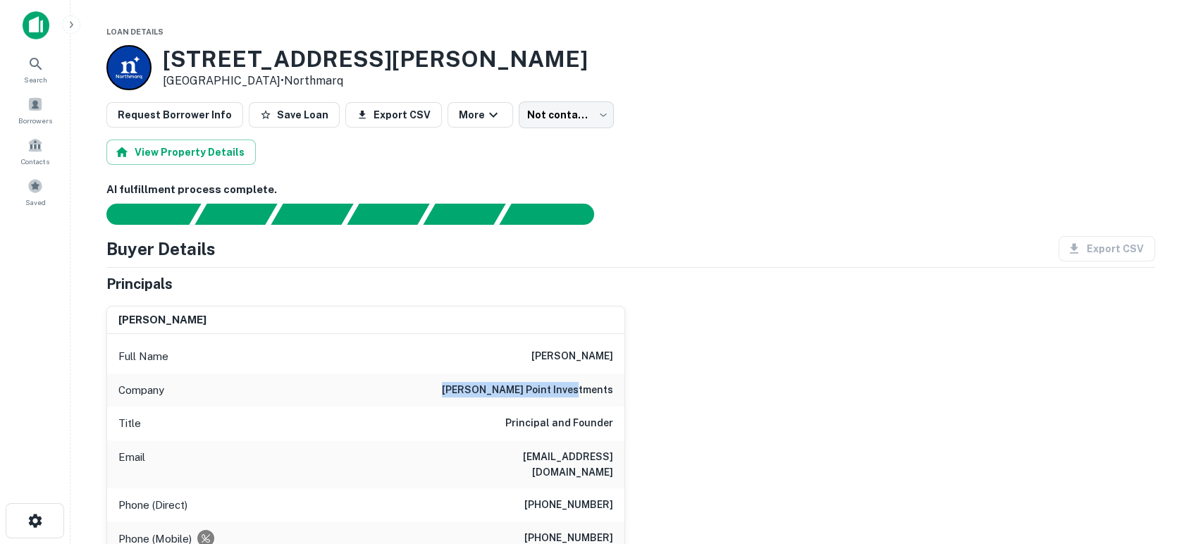
drag, startPoint x: 749, startPoint y: 505, endPoint x: 659, endPoint y: 463, distance: 99.0
click at [749, 505] on div "matthew a. sharp Full Name matthew a. sharp Company hamilton point investments …" at bounding box center [625, 515] width 1060 height 440
drag, startPoint x: 486, startPoint y: 460, endPoint x: 632, endPoint y: 451, distance: 146.2
click at [632, 451] on div "matthew a. sharp Full Name matthew a. sharp Company hamilton point investments …" at bounding box center [625, 515] width 1060 height 440
copy h6 "sharp@hamiltonptinv.com"
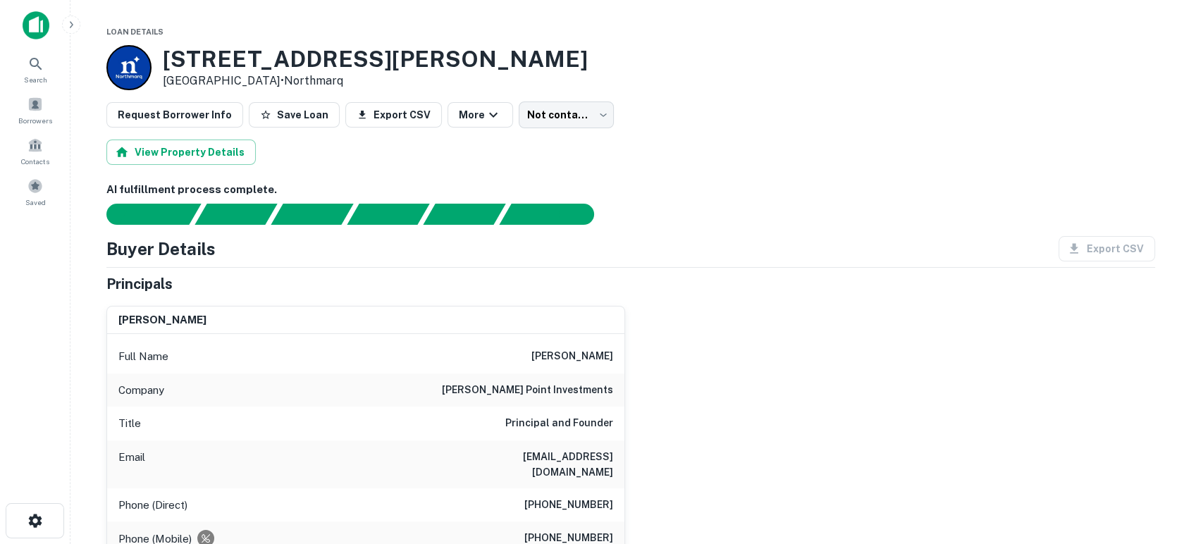
click at [773, 385] on div "matthew a. sharp Full Name matthew a. sharp Company hamilton point investments …" at bounding box center [625, 515] width 1060 height 440
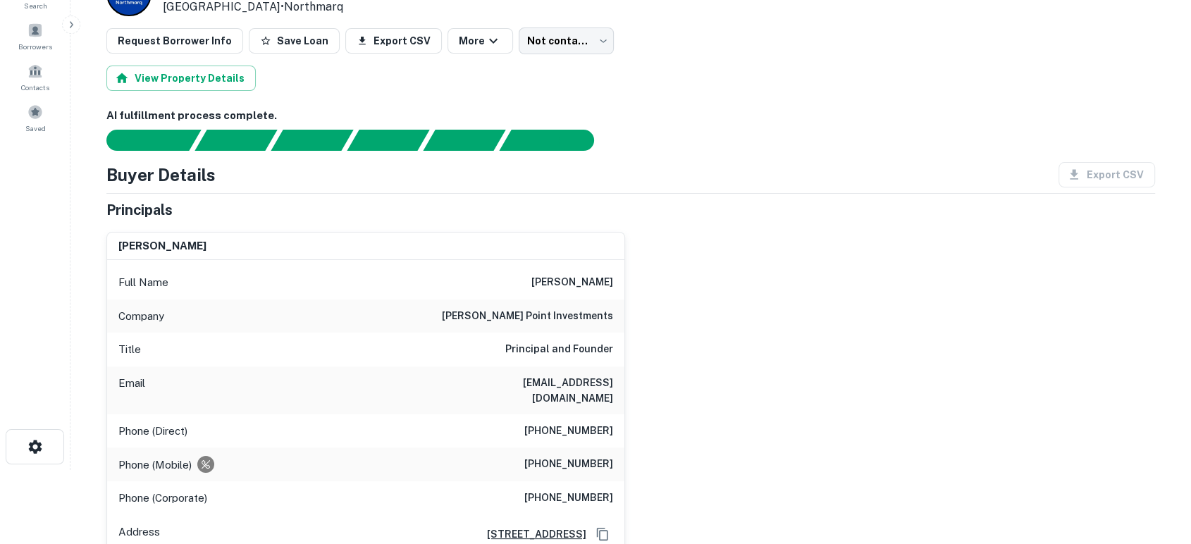
scroll to position [104, 0]
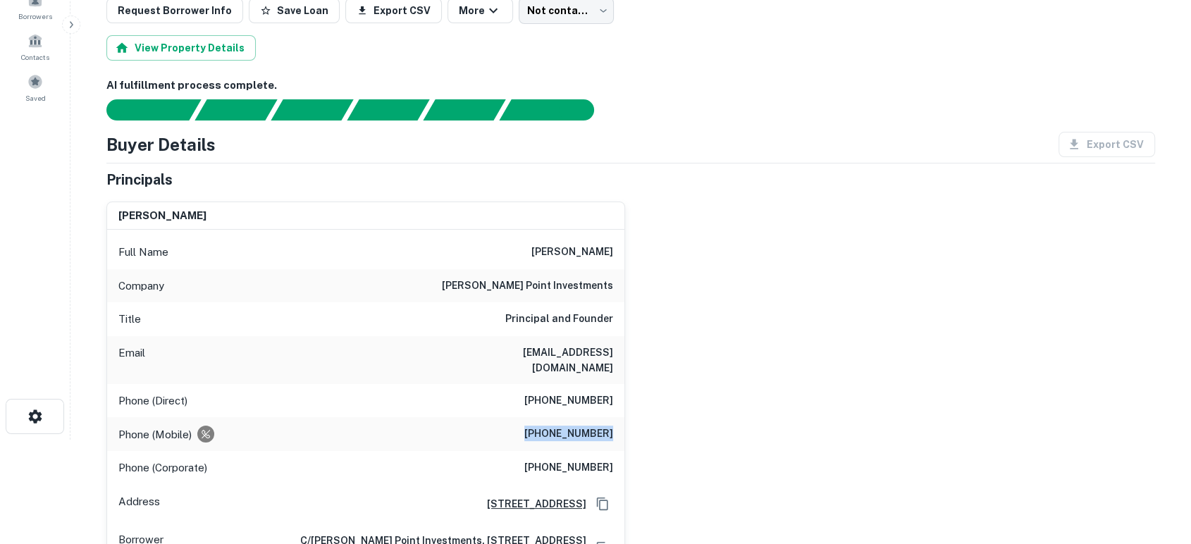
drag, startPoint x: 524, startPoint y: 417, endPoint x: 613, endPoint y: 410, distance: 88.4
click at [613, 417] on div "Phone (Mobile) (917) 374-2594" at bounding box center [365, 434] width 517 height 34
copy h6 "(917) 374-2594"
click at [786, 462] on div "matthew a. sharp Full Name matthew a. sharp Company hamilton point investments …" at bounding box center [625, 410] width 1060 height 440
click at [761, 300] on div "matthew a. sharp Full Name matthew a. sharp Company hamilton point investments …" at bounding box center [625, 410] width 1060 height 440
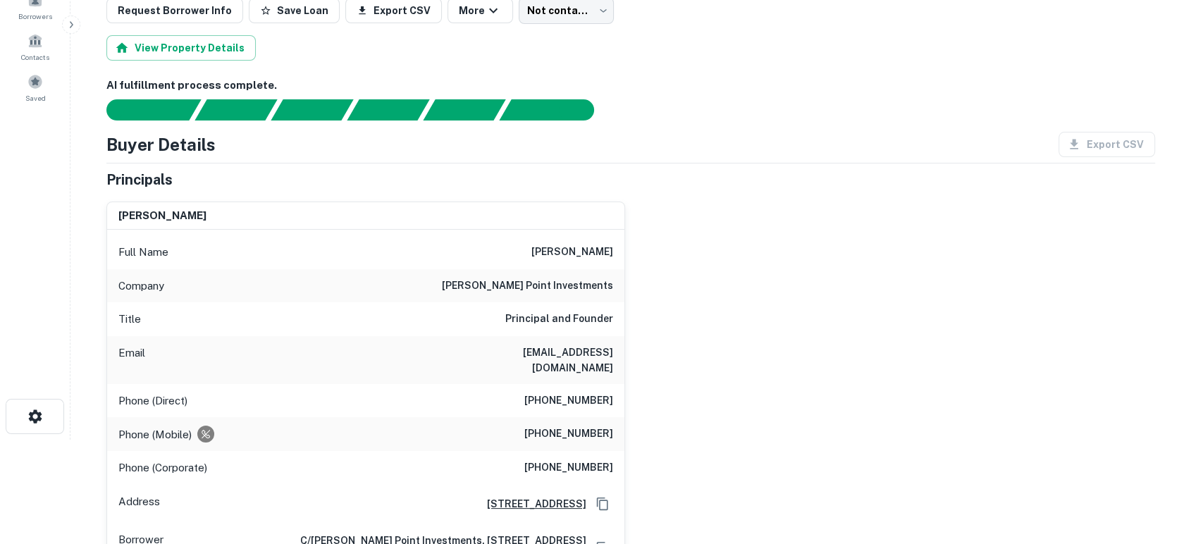
drag, startPoint x: 820, startPoint y: 359, endPoint x: 1147, endPoint y: 391, distance: 327.9
click at [820, 359] on div "matthew a. sharp Full Name matthew a. sharp Company hamilton point investments …" at bounding box center [625, 410] width 1060 height 440
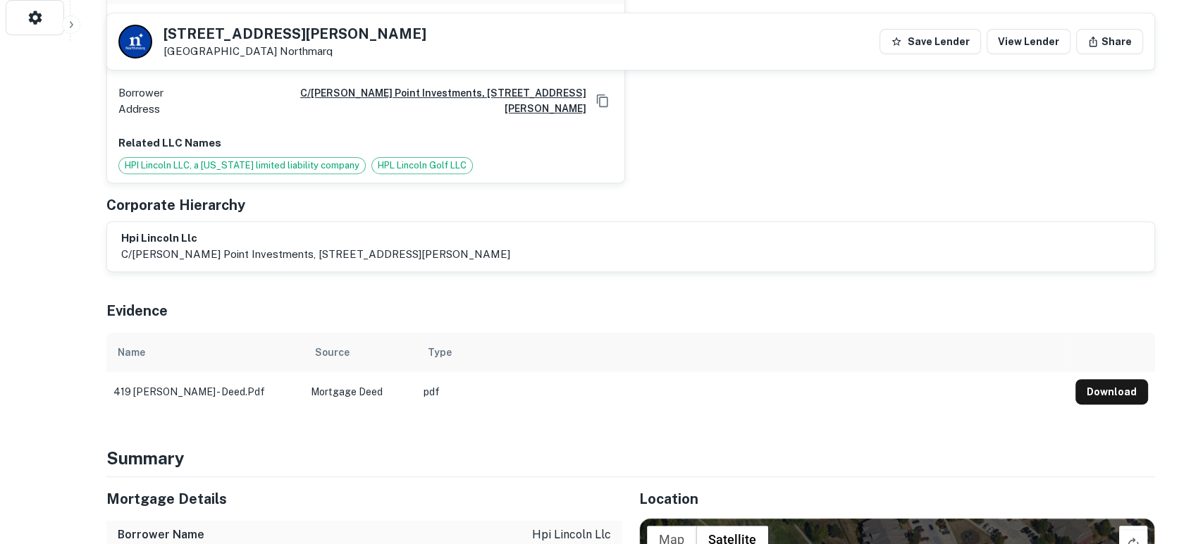
scroll to position [0, 0]
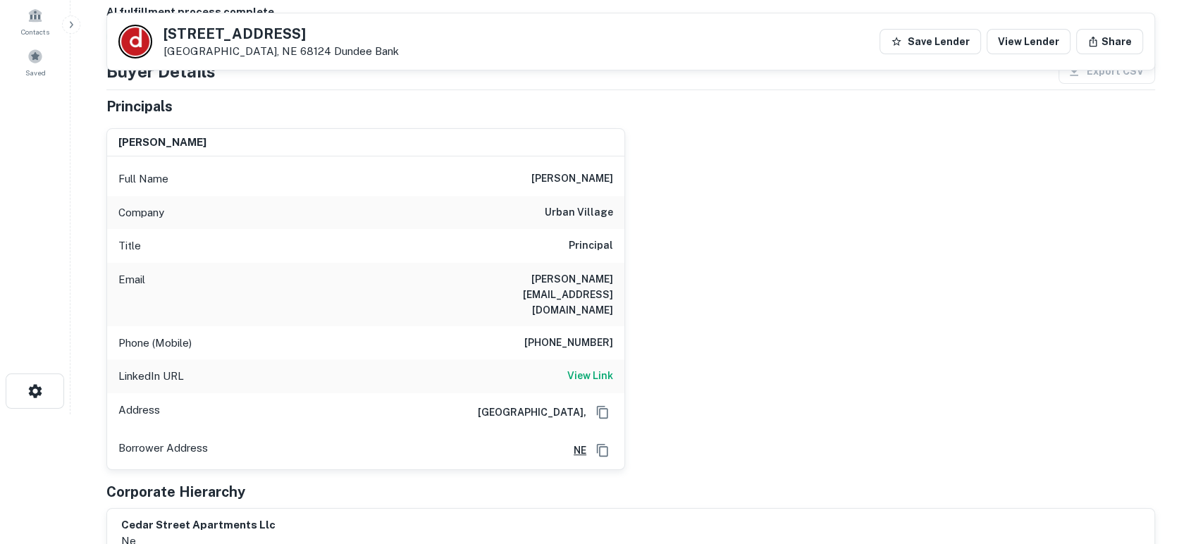
scroll to position [104, 0]
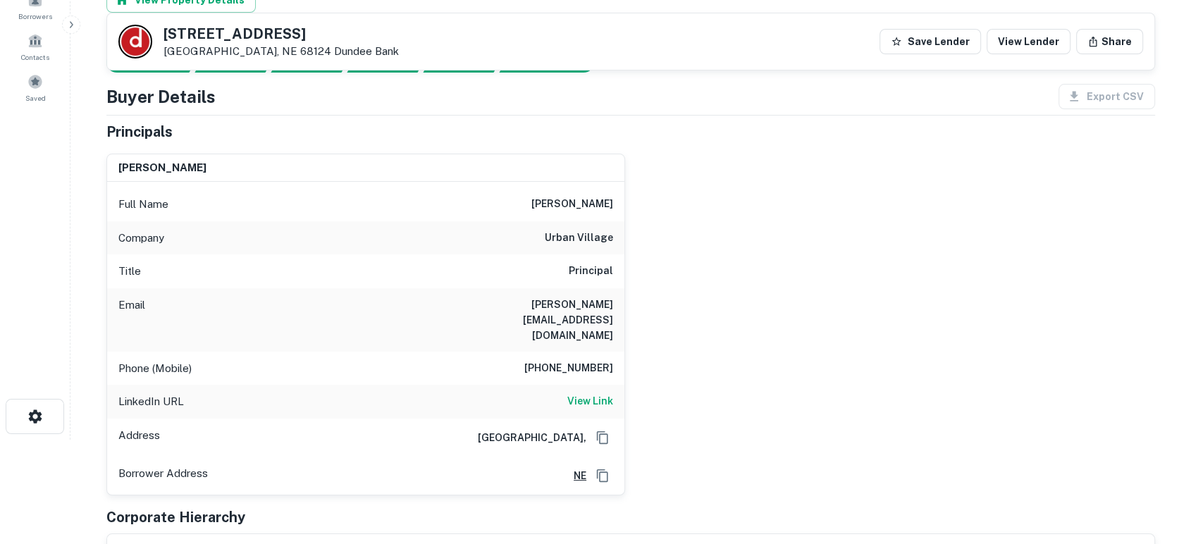
click at [696, 306] on div "gerald reimer Full Name gerald reimer Company urban village Title Principal Ema…" at bounding box center [625, 318] width 1060 height 353
drag, startPoint x: 457, startPoint y: 302, endPoint x: 620, endPoint y: 309, distance: 163.0
click at [620, 309] on div "Email geraldsreimer@uvomaha.com" at bounding box center [365, 319] width 517 height 63
copy h6 "geraldsreimer@uvomaha.com"
click at [742, 355] on div "gerald reimer Full Name gerald reimer Company urban village Title Principal Ema…" at bounding box center [625, 318] width 1060 height 353
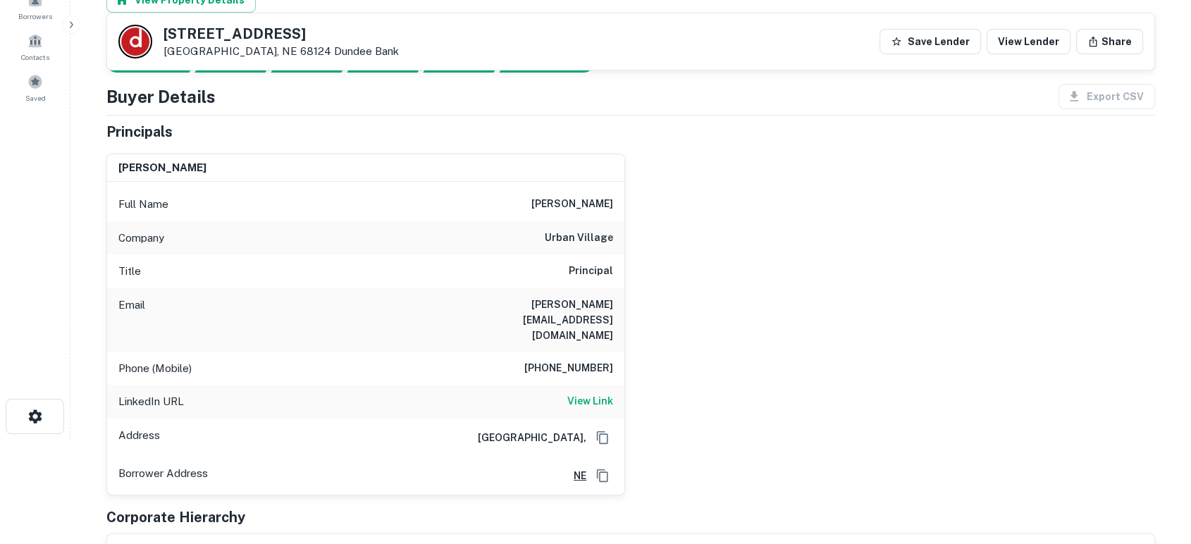
click at [558, 352] on div "Phone (Mobile) 402-960-9202" at bounding box center [365, 369] width 517 height 34
drag, startPoint x: 532, startPoint y: 333, endPoint x: 627, endPoint y: 342, distance: 94.8
click at [627, 342] on div "gerald reimer Full Name gerald reimer Company urban village Title Principal Ema…" at bounding box center [625, 318] width 1060 height 353
copy h6 "402-960-9202"
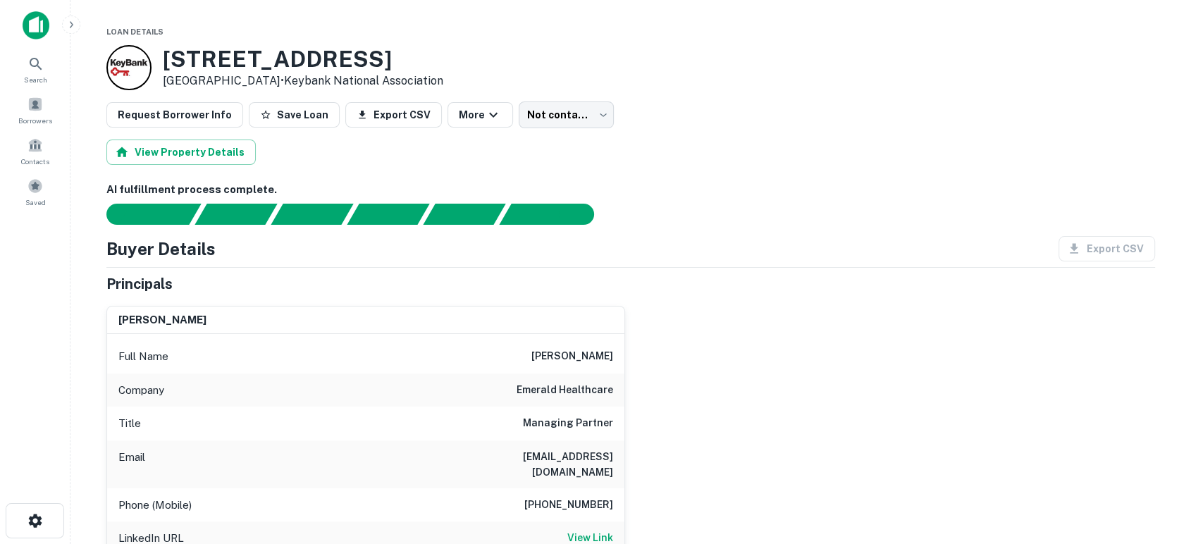
click at [835, 378] on div "jake walden Full Name jake walden Company emerald healthcare Title Managing Par…" at bounding box center [625, 492] width 1060 height 394
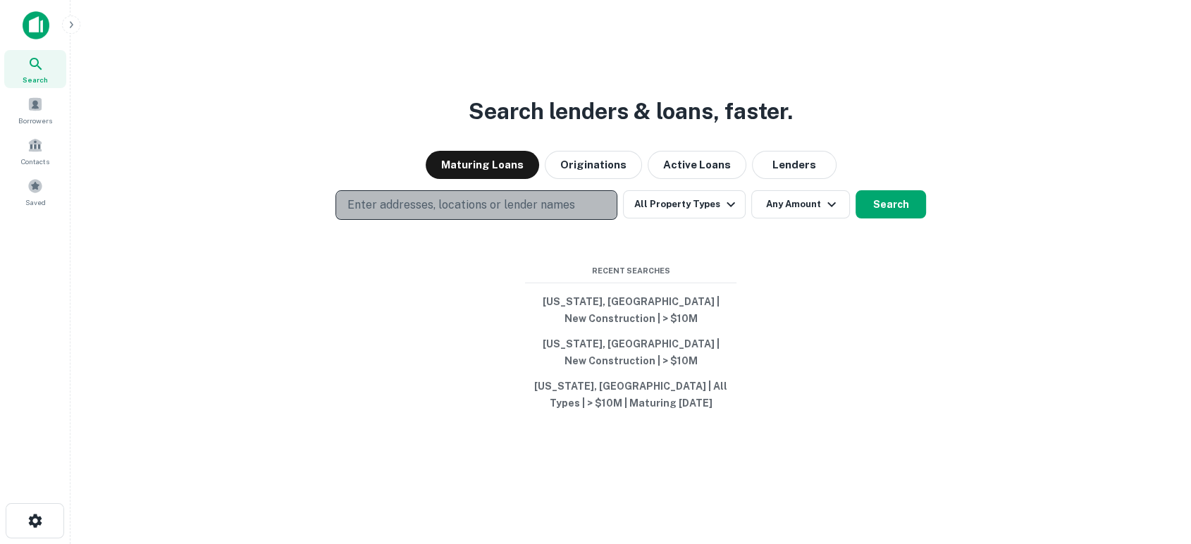
click at [457, 211] on p "Enter addresses, locations or lender names" at bounding box center [461, 205] width 228 height 17
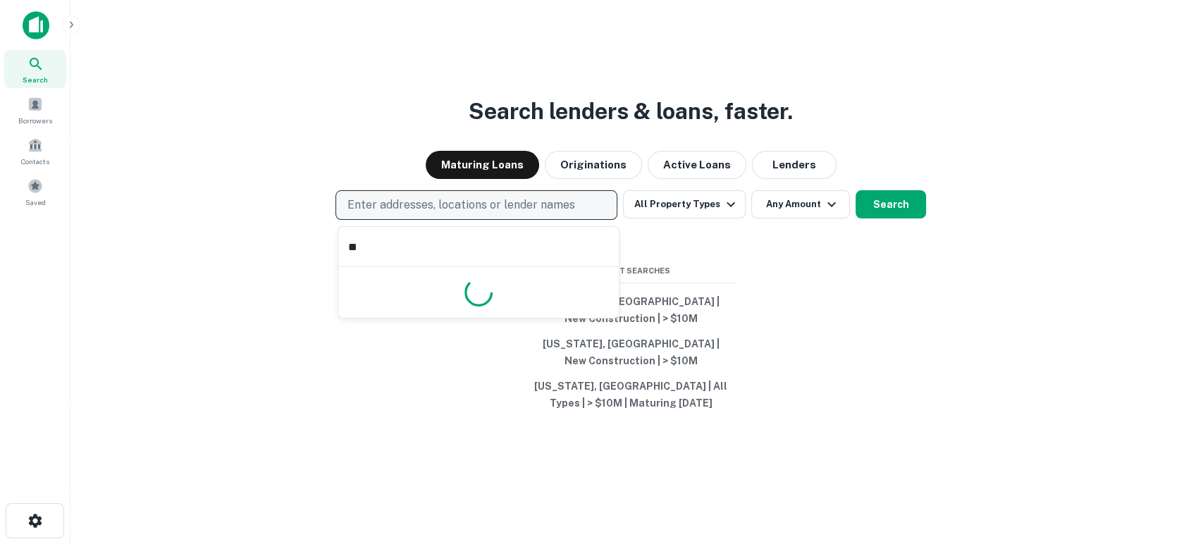
type input "*"
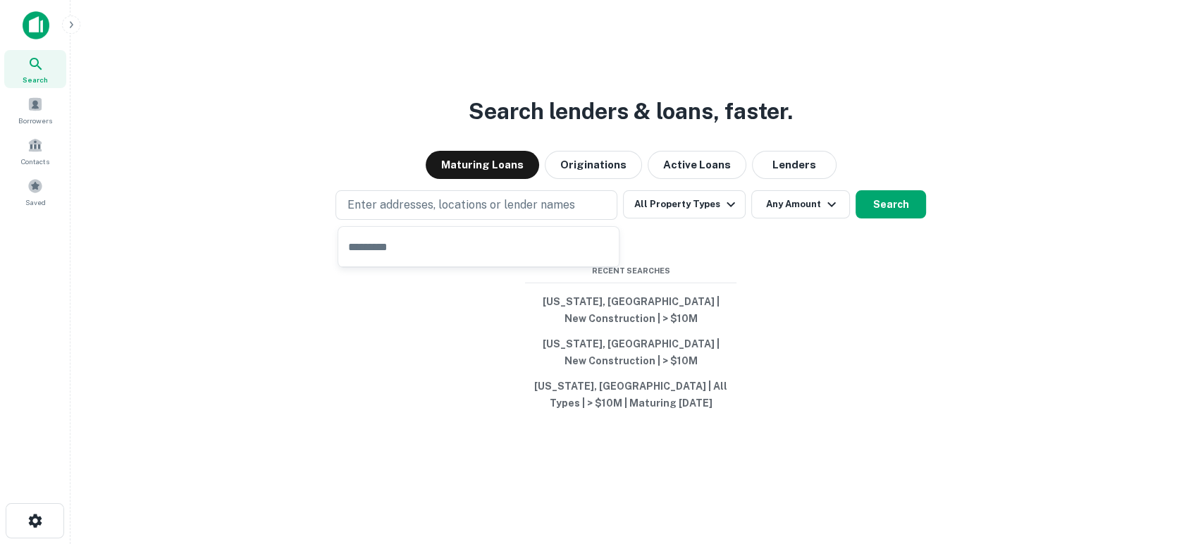
drag, startPoint x: 445, startPoint y: 407, endPoint x: 493, endPoint y: 236, distance: 177.2
click at [444, 405] on div "Search lenders & loans, faster. Maturing Loans Originations Active Loans Lender…" at bounding box center [631, 306] width 1098 height 544
click at [496, 211] on p "Enter addresses, locations or lender names" at bounding box center [461, 205] width 228 height 17
click at [42, 23] on img at bounding box center [36, 25] width 27 height 28
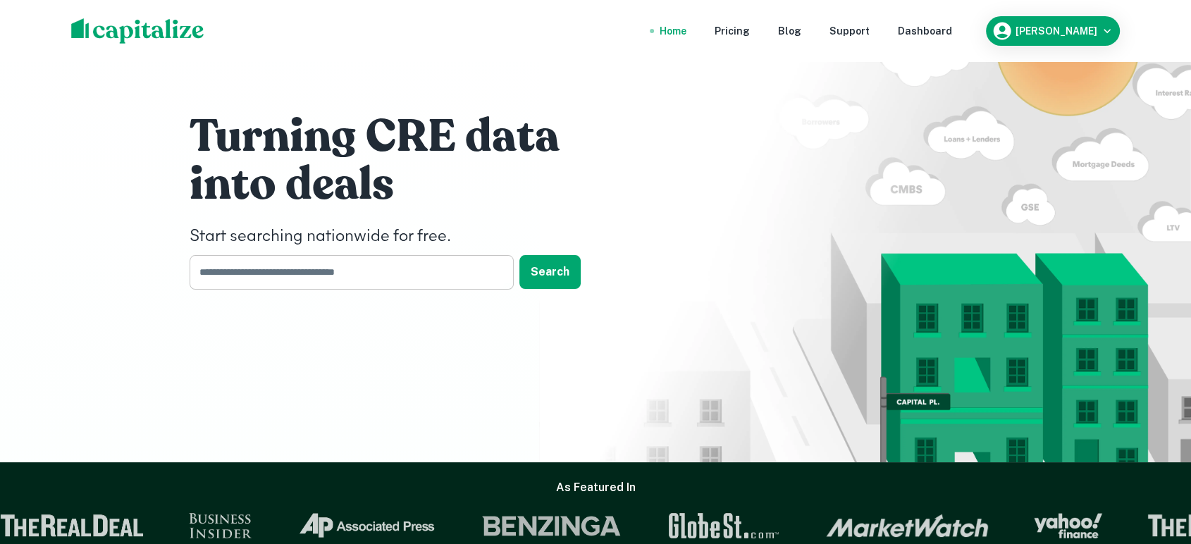
click at [417, 283] on input "text" at bounding box center [347, 272] width 314 height 35
type input "******"
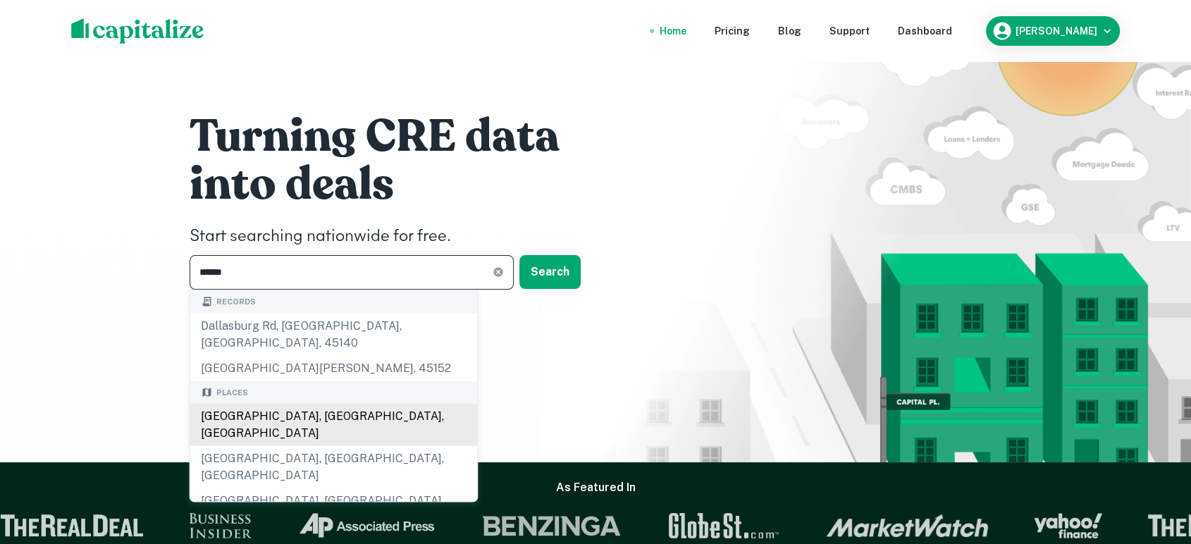
click at [302, 404] on div "[GEOGRAPHIC_DATA], [GEOGRAPHIC_DATA], [GEOGRAPHIC_DATA]" at bounding box center [334, 425] width 288 height 42
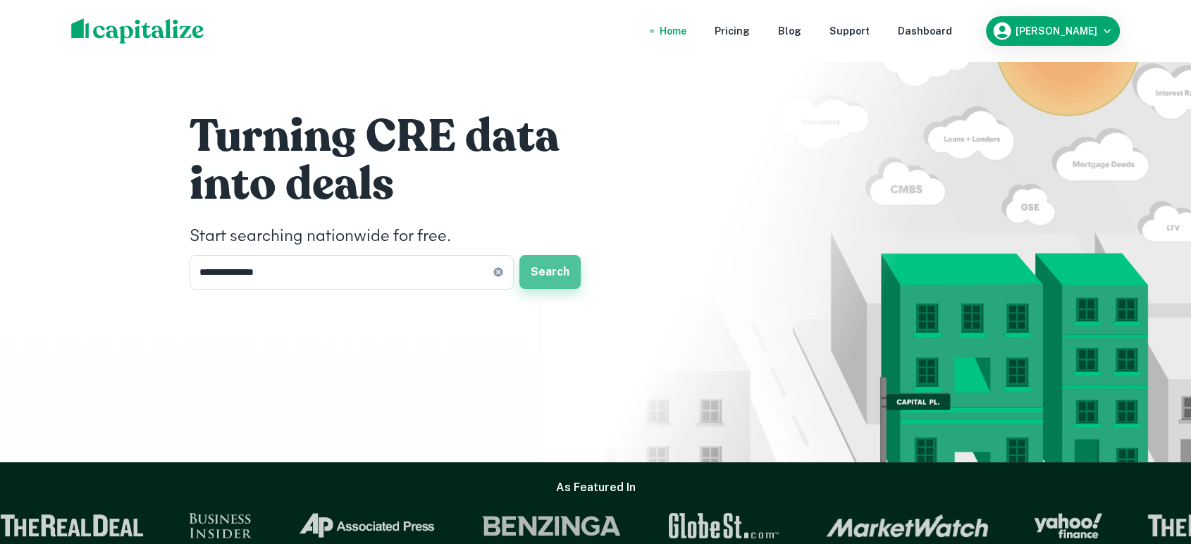
click at [563, 272] on button "Search" at bounding box center [549, 272] width 61 height 34
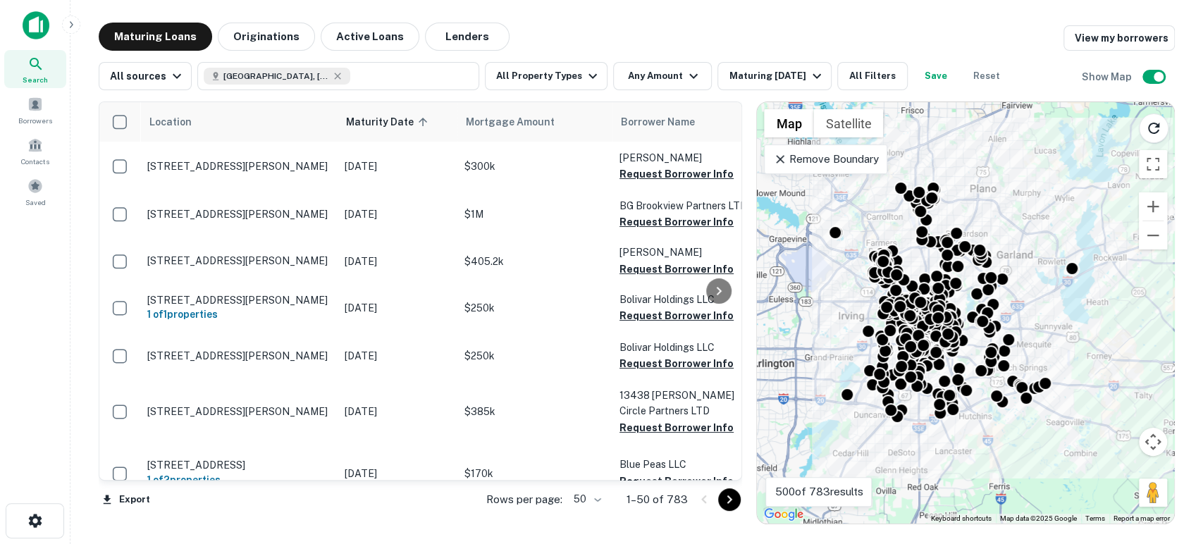
click at [1027, 202] on div "To activate drag with keyboard, press Alt + Enter. Once in keyboard drag state,…" at bounding box center [965, 312] width 417 height 421
click at [850, 76] on button "All Filters" at bounding box center [872, 76] width 70 height 28
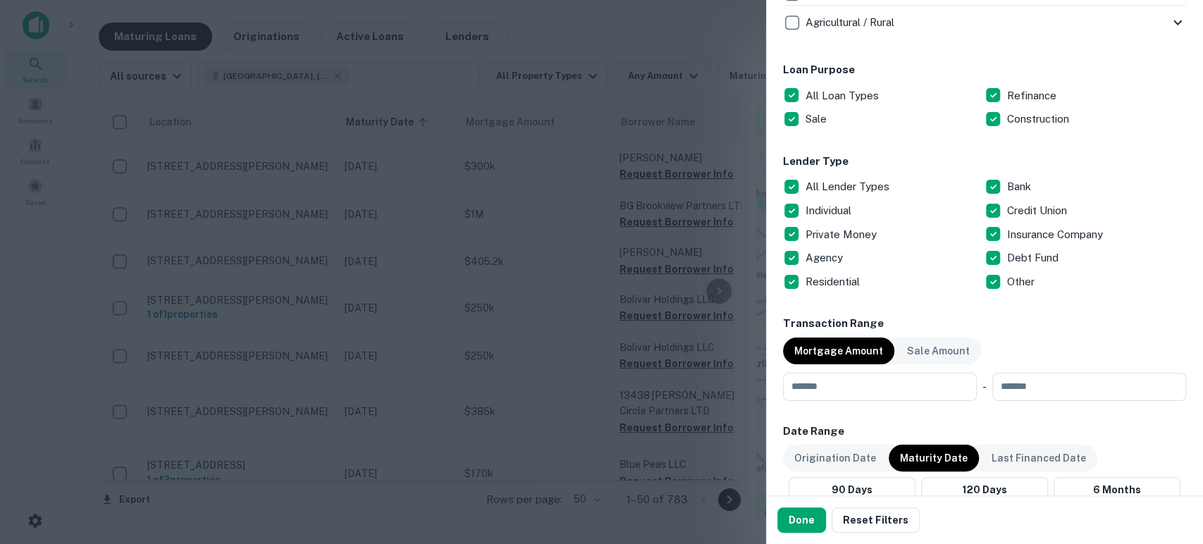
scroll to position [940, 0]
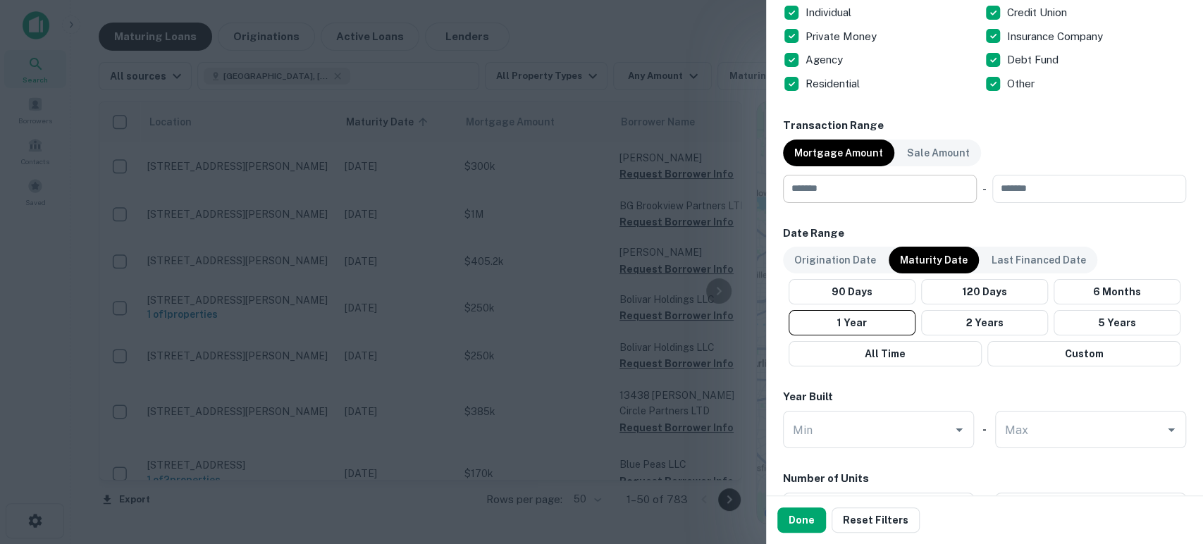
click at [870, 196] on input "number" at bounding box center [875, 189] width 184 height 28
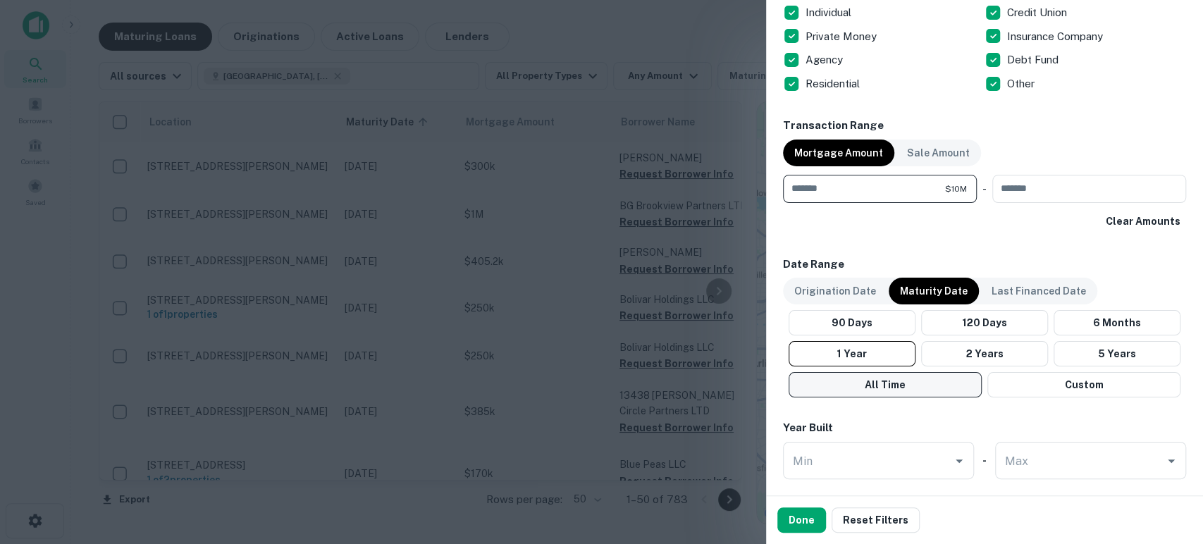
type input "********"
click at [872, 352] on button "1 Year" at bounding box center [852, 353] width 127 height 25
click at [807, 512] on button "Done" at bounding box center [801, 519] width 49 height 25
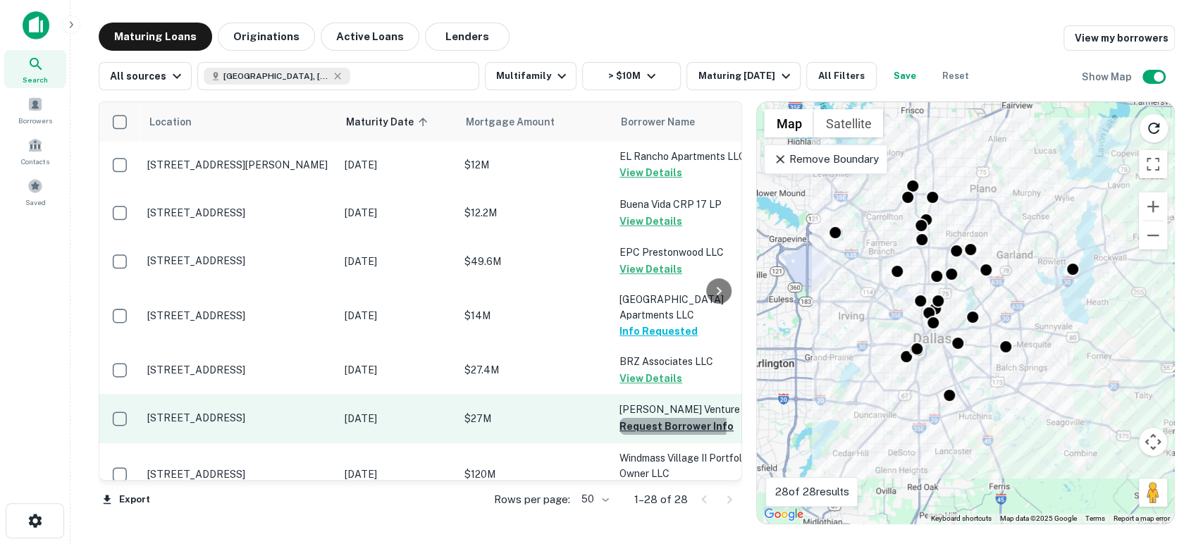
click at [666, 424] on button "Request Borrower Info" at bounding box center [677, 426] width 114 height 17
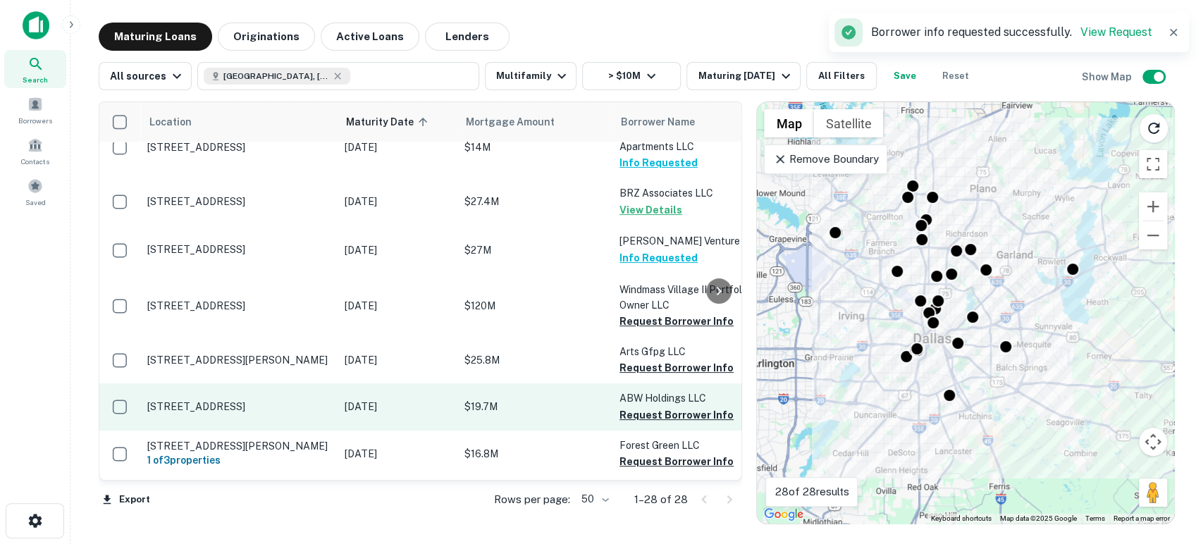
scroll to position [209, 0]
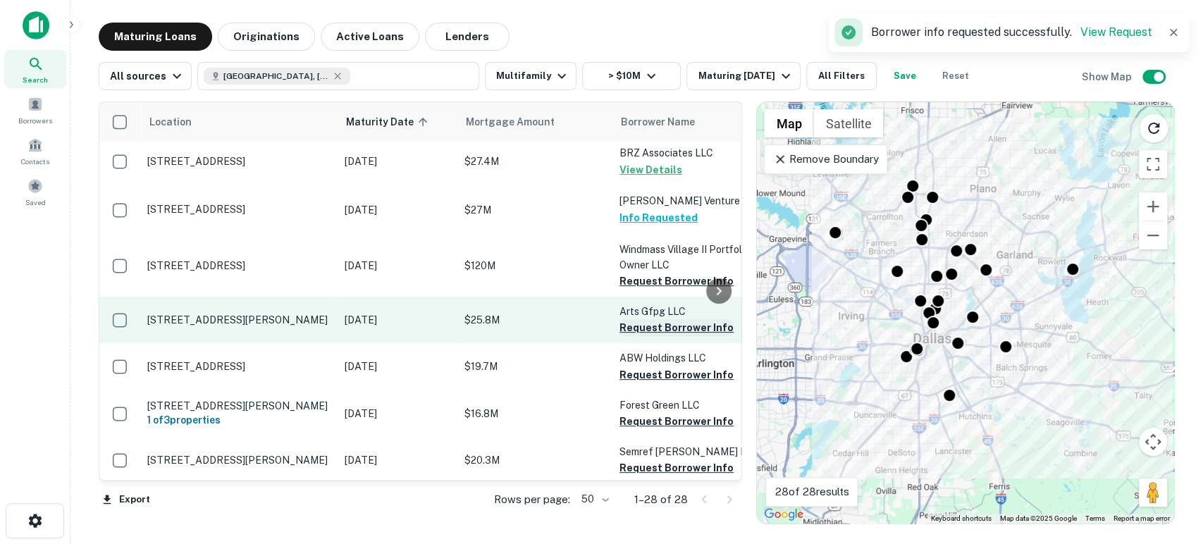
click at [644, 328] on button "Request Borrower Info" at bounding box center [677, 327] width 114 height 17
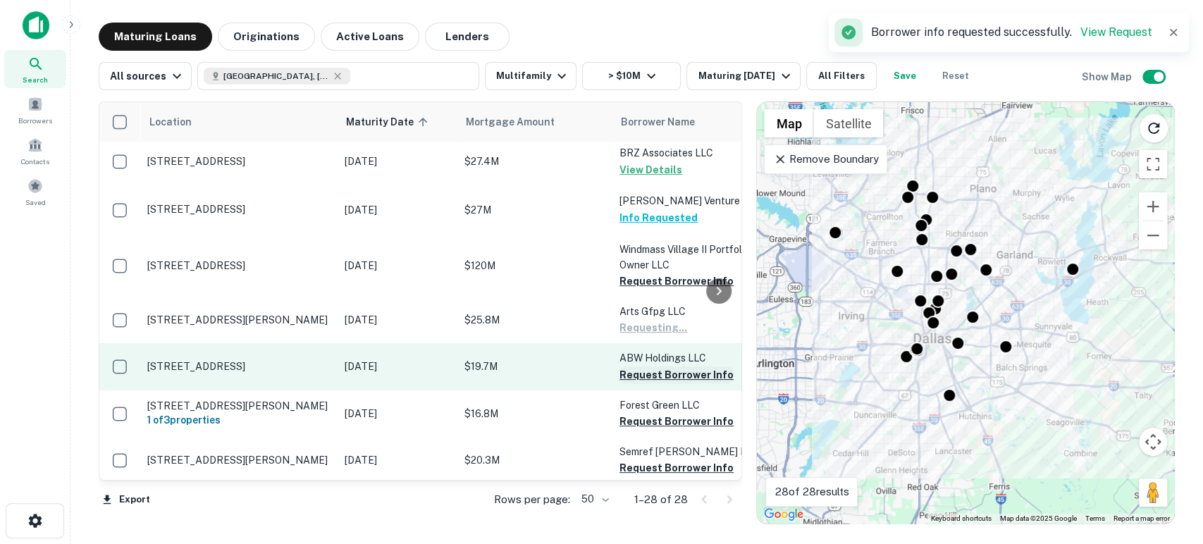
click at [648, 371] on button "Request Borrower Info" at bounding box center [677, 375] width 114 height 17
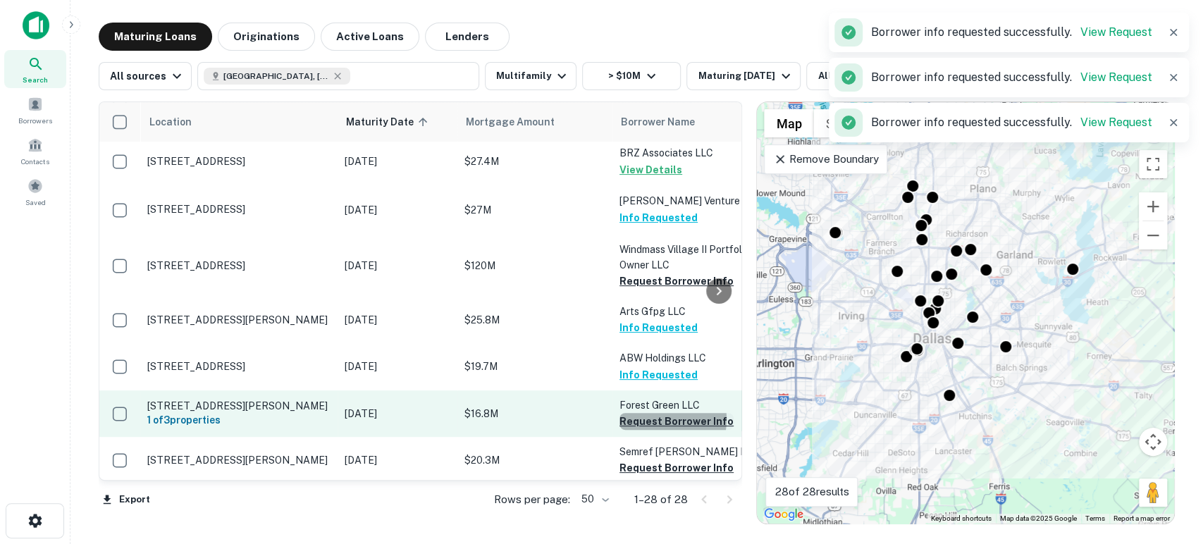
click at [655, 417] on button "Request Borrower Info" at bounding box center [677, 421] width 114 height 17
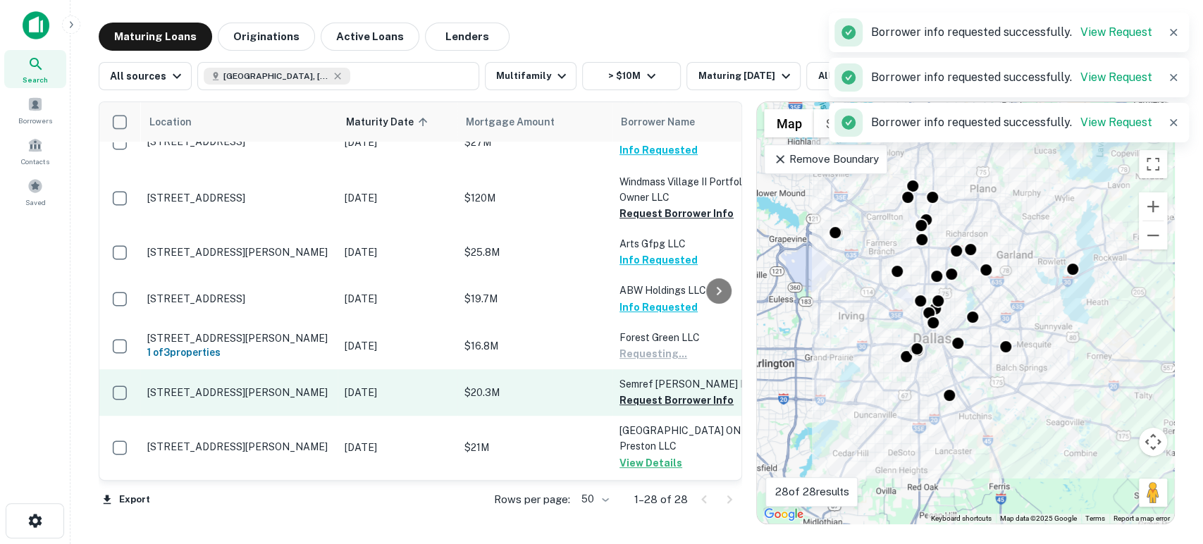
scroll to position [313, 0]
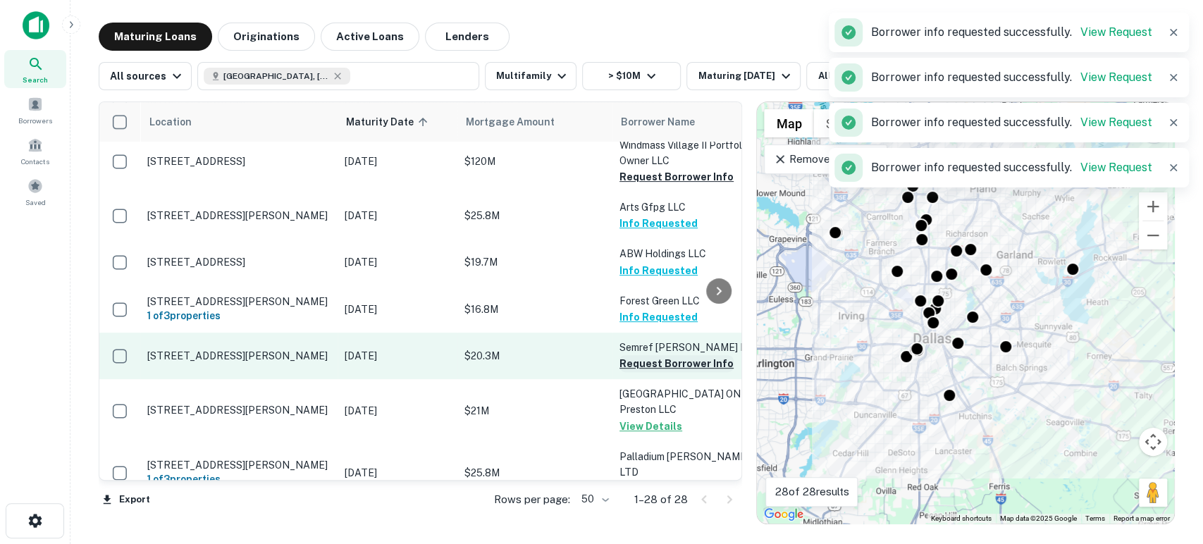
click at [673, 364] on button "Request Borrower Info" at bounding box center [677, 363] width 114 height 17
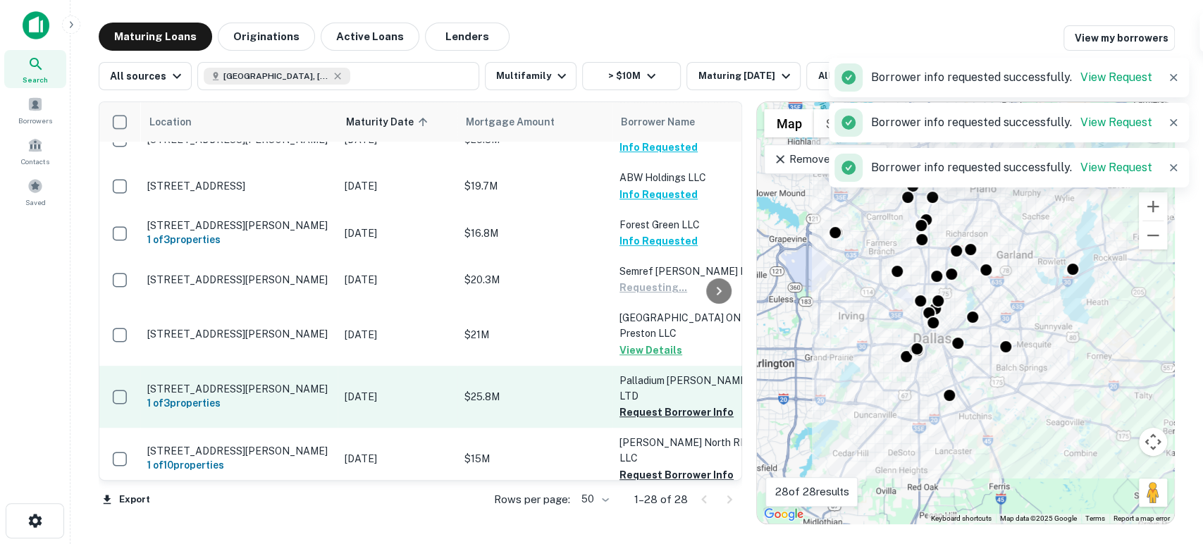
scroll to position [417, 0]
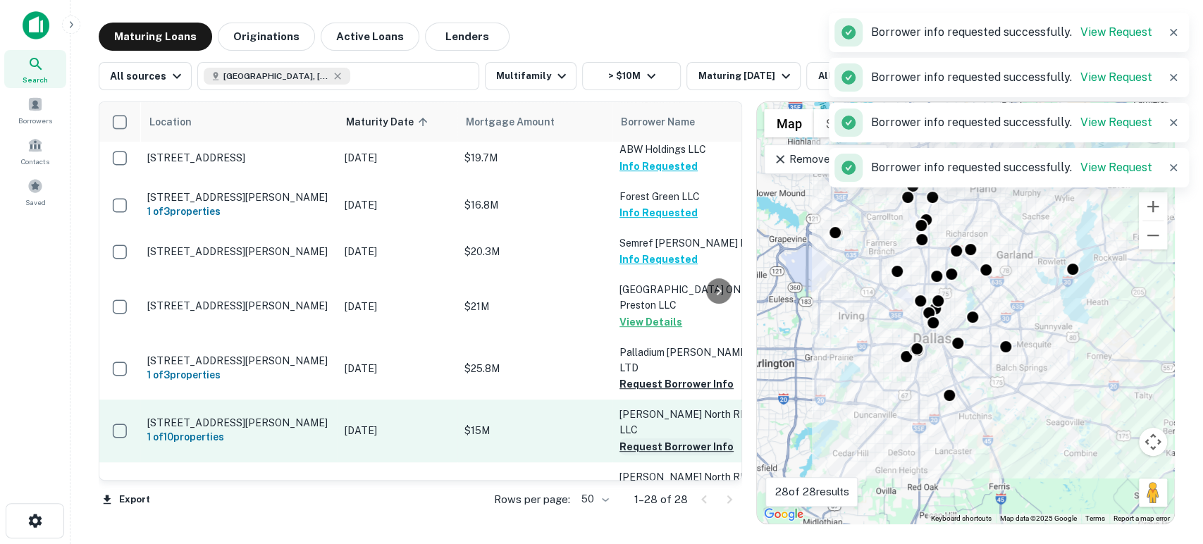
click at [677, 438] on button "Request Borrower Info" at bounding box center [677, 446] width 114 height 17
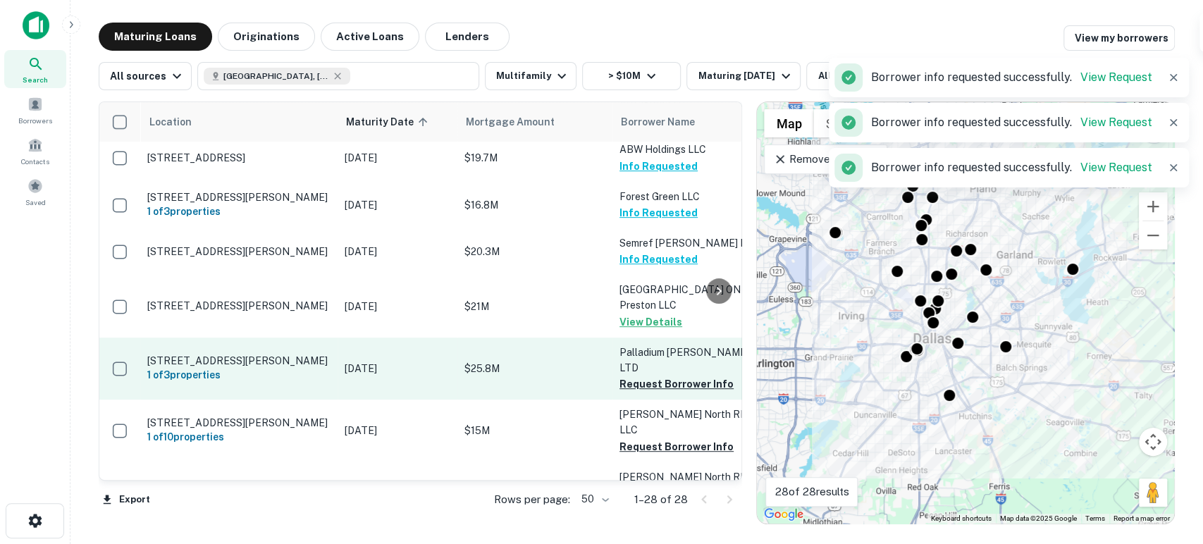
scroll to position [522, 0]
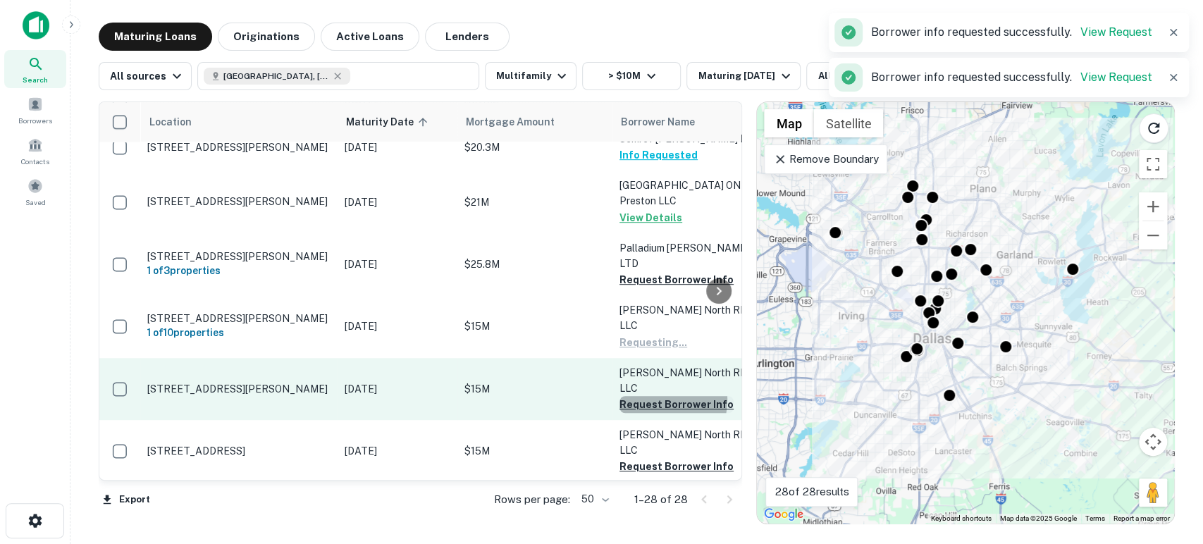
click at [648, 396] on button "Request Borrower Info" at bounding box center [677, 404] width 114 height 17
